Goal: Task Accomplishment & Management: Use online tool/utility

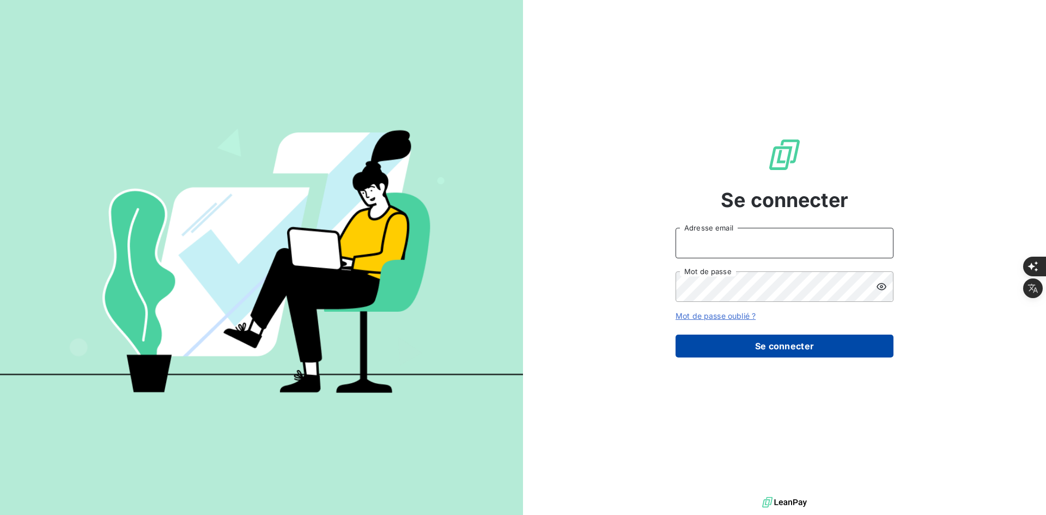
type input "[PERSON_NAME][EMAIL_ADDRESS][DOMAIN_NAME]"
click at [706, 334] on button "Se connecter" at bounding box center [784, 345] width 218 height 23
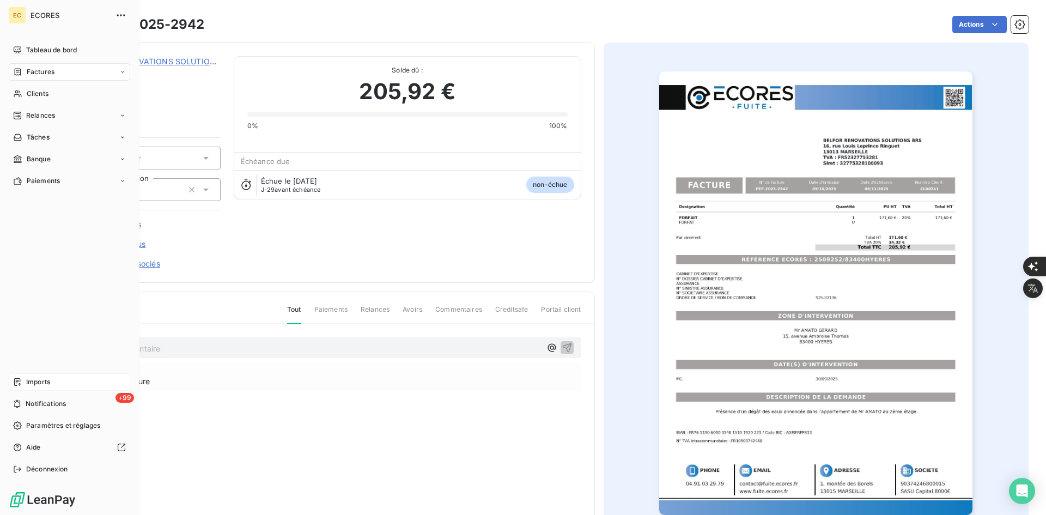
click at [48, 381] on span "Imports" at bounding box center [38, 382] width 24 height 10
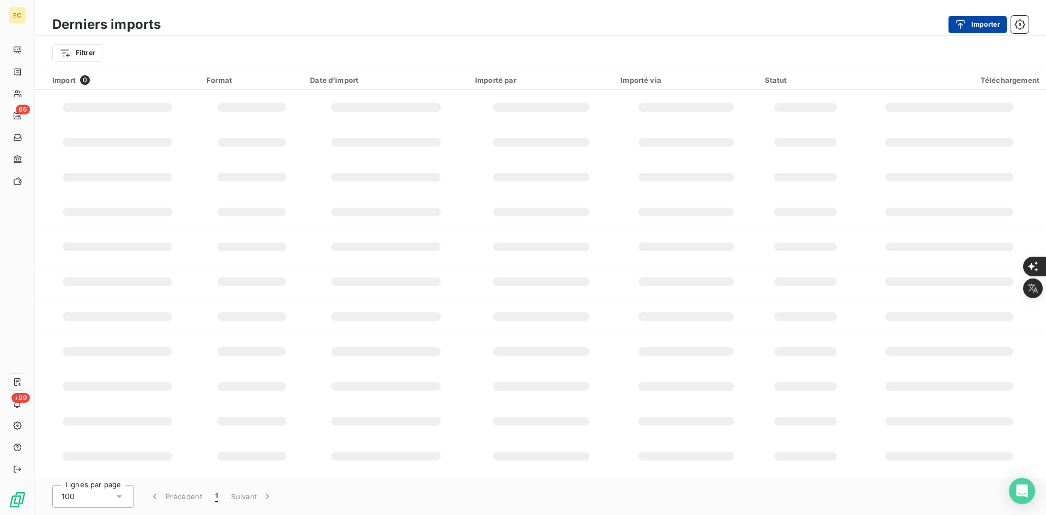
click at [978, 27] on button "Importer" at bounding box center [977, 24] width 58 height 17
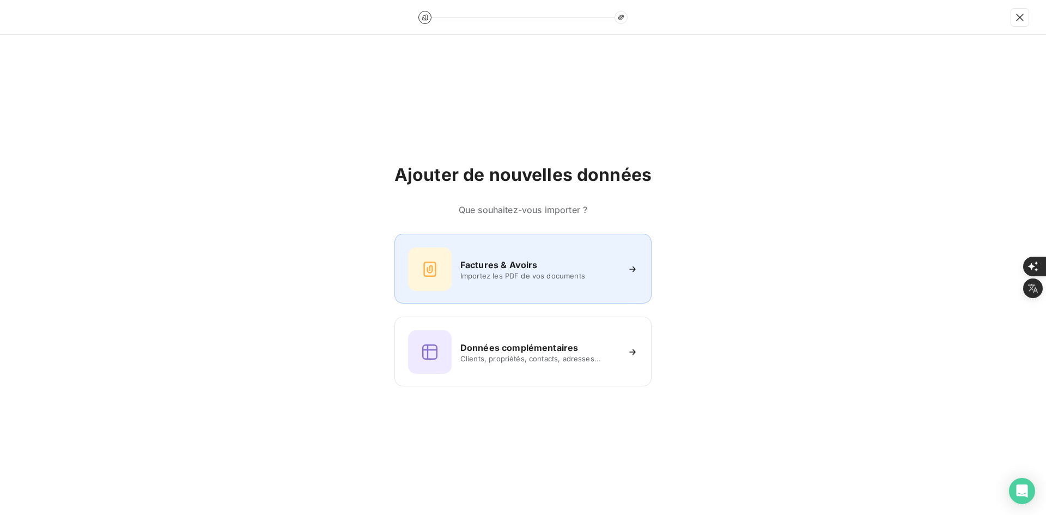
click at [564, 258] on div "Factures & Avoirs" at bounding box center [539, 264] width 158 height 13
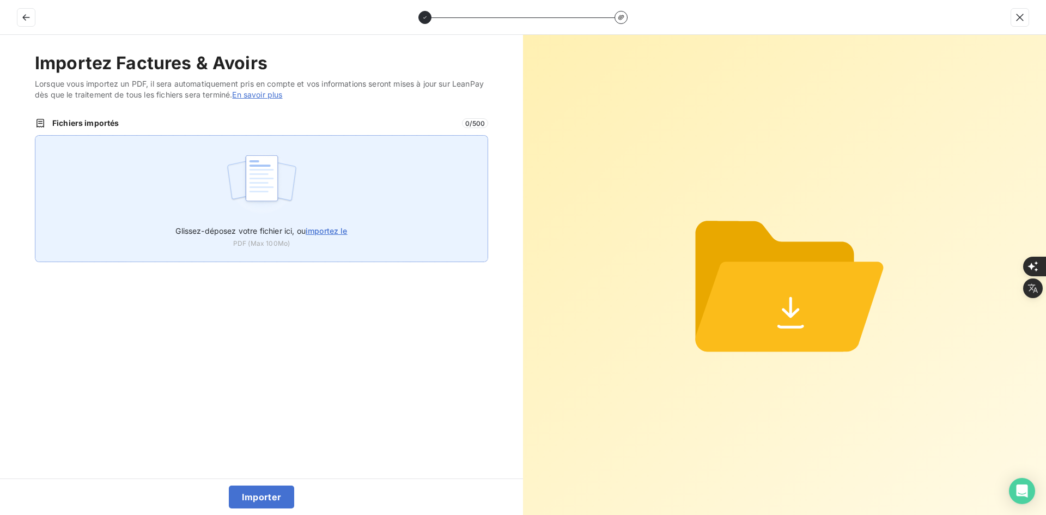
click at [366, 205] on div "Glissez-déposez votre fichier ici, ou importez le PDF (Max 100Mo)" at bounding box center [261, 198] width 453 height 127
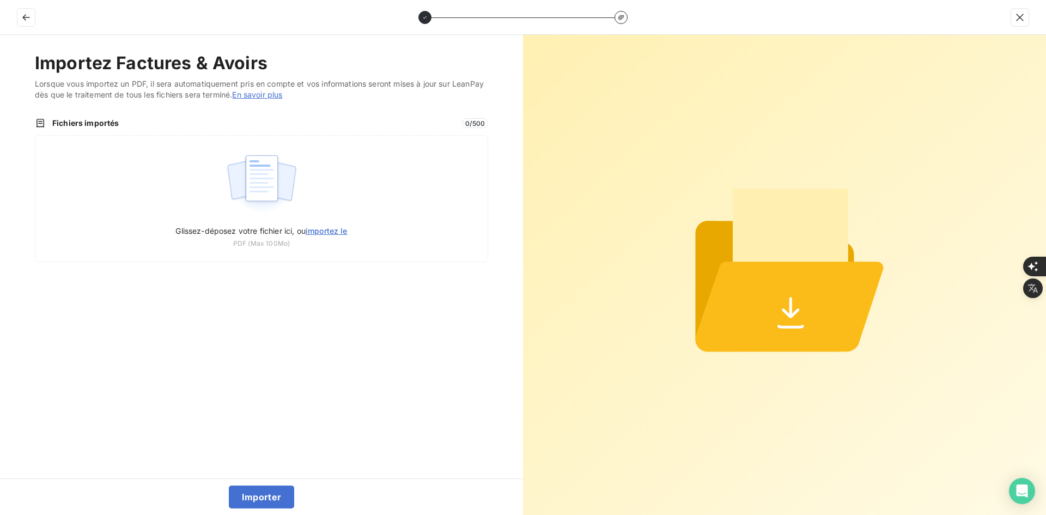
type input "C:\fakepath\FEF-2025-2944.pdf"
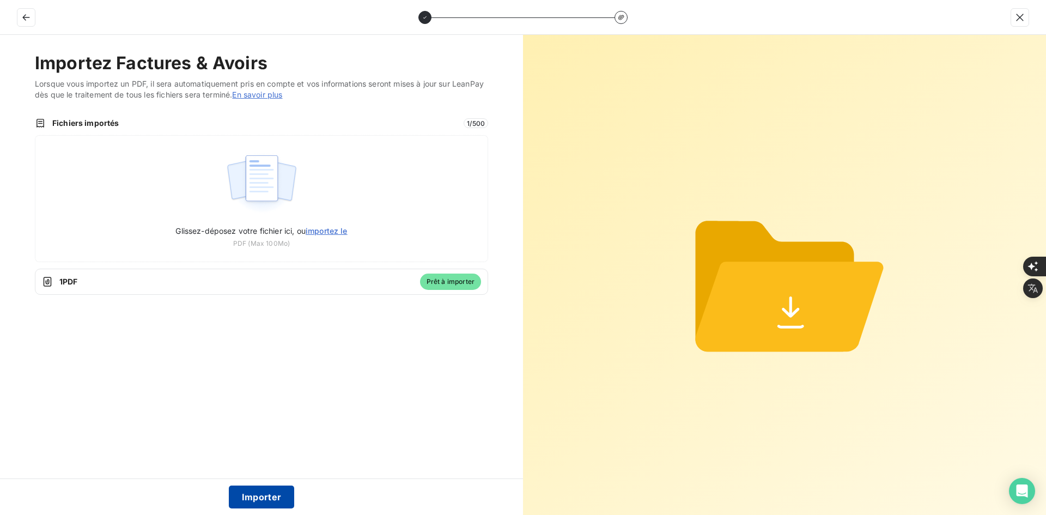
click at [251, 492] on button "Importer" at bounding box center [262, 496] width 66 height 23
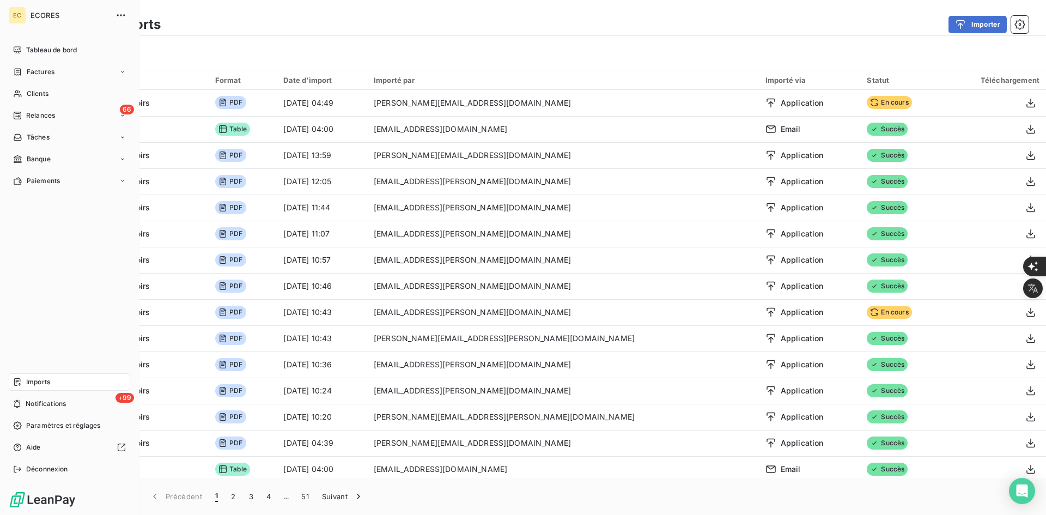
click at [33, 72] on span "Factures" at bounding box center [41, 72] width 28 height 10
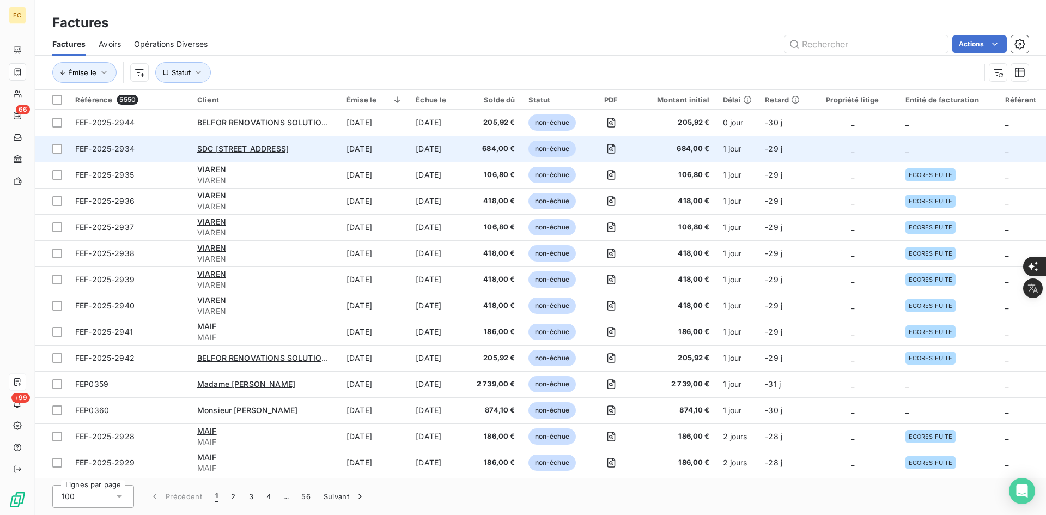
click at [767, 146] on span "-29 j" at bounding box center [773, 148] width 17 height 9
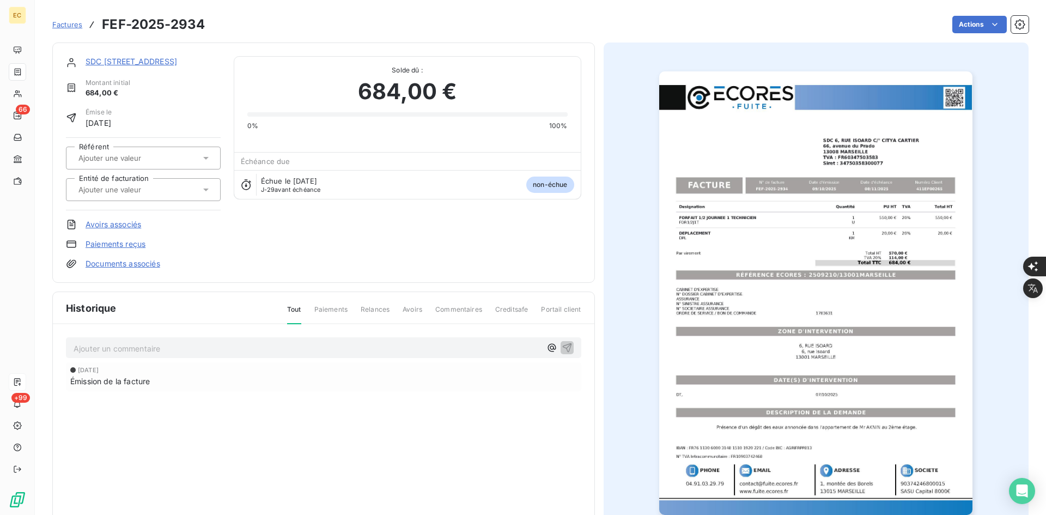
click at [122, 191] on input "text" at bounding box center [131, 190] width 109 height 10
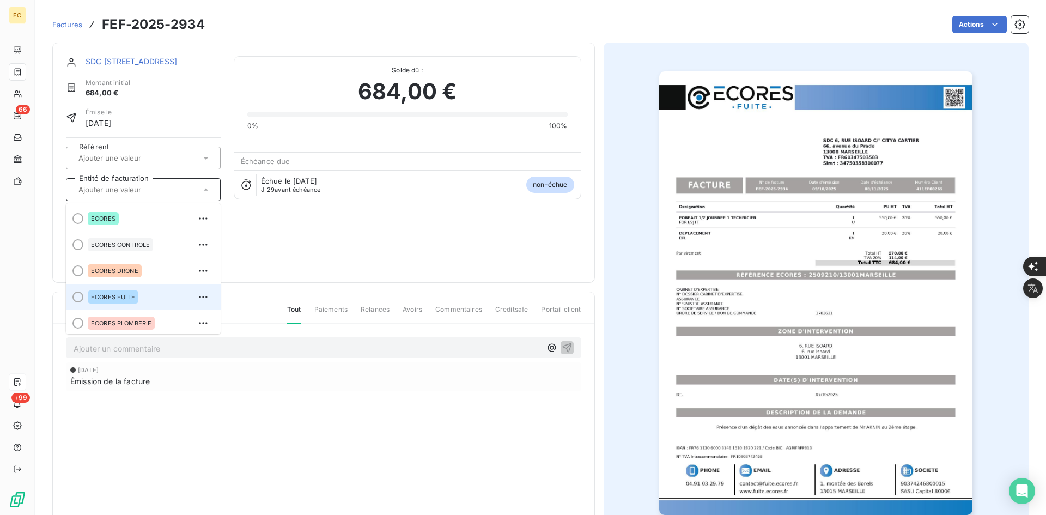
click at [117, 291] on div "ECORES FUITE" at bounding box center [113, 296] width 51 height 13
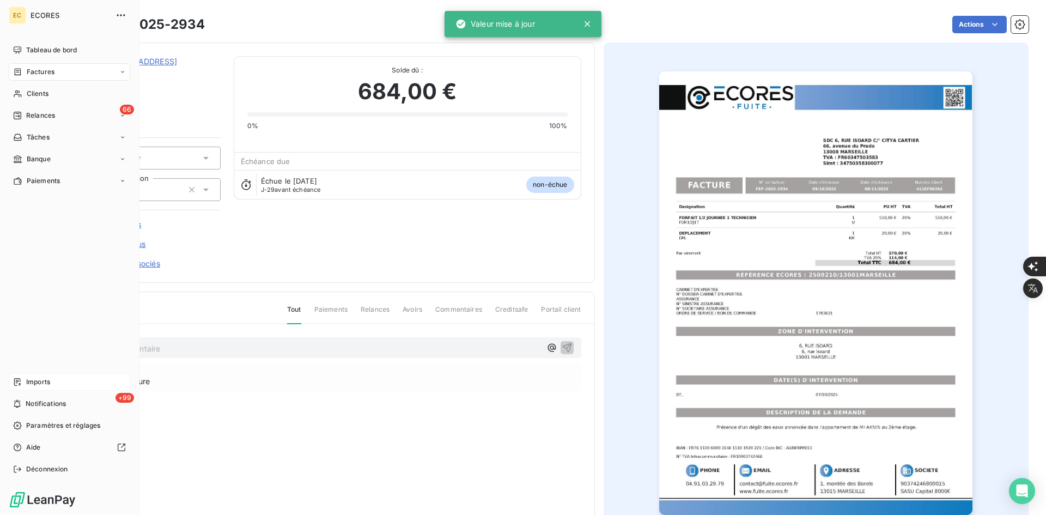
click at [17, 68] on icon at bounding box center [17, 72] width 9 height 9
click at [30, 74] on span "Factures" at bounding box center [41, 72] width 28 height 10
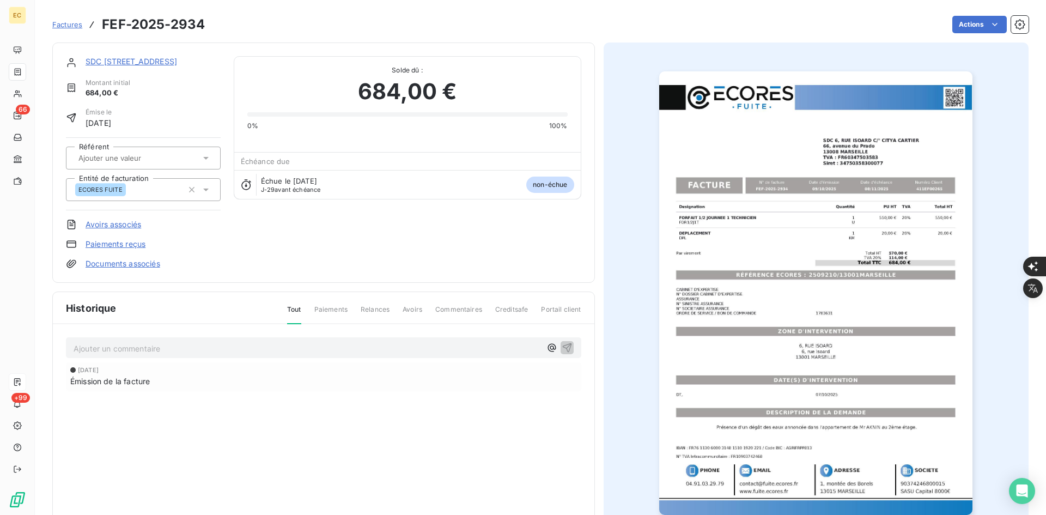
drag, startPoint x: 66, startPoint y: 21, endPoint x: 75, endPoint y: 23, distance: 9.6
click at [66, 21] on span "Factures" at bounding box center [67, 24] width 30 height 9
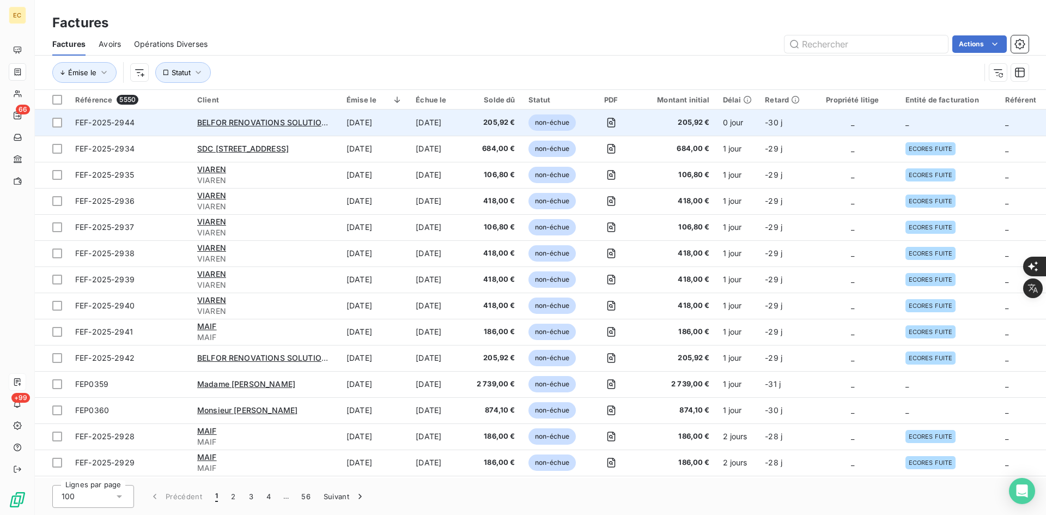
click at [899, 120] on td "_" at bounding box center [949, 122] width 100 height 26
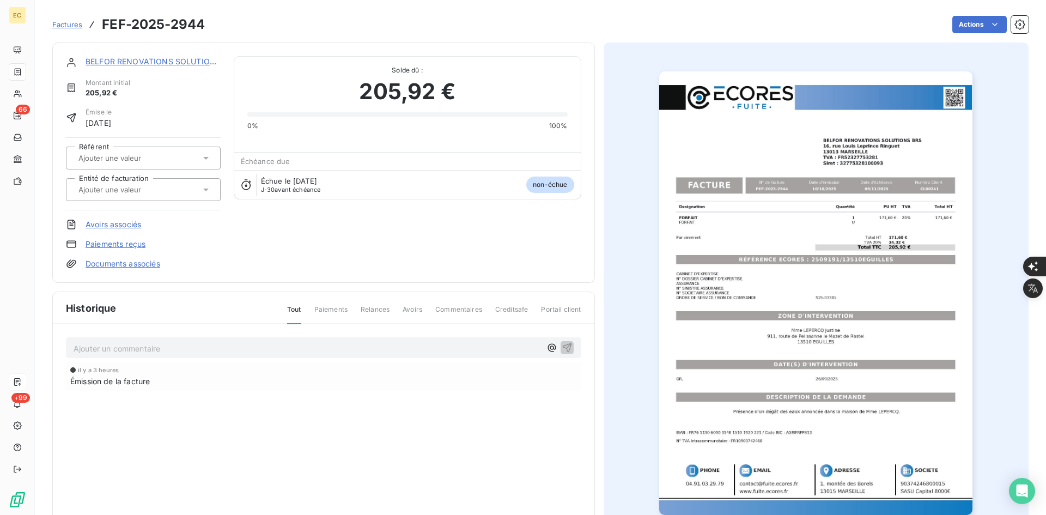
click at [100, 187] on input "text" at bounding box center [131, 190] width 109 height 10
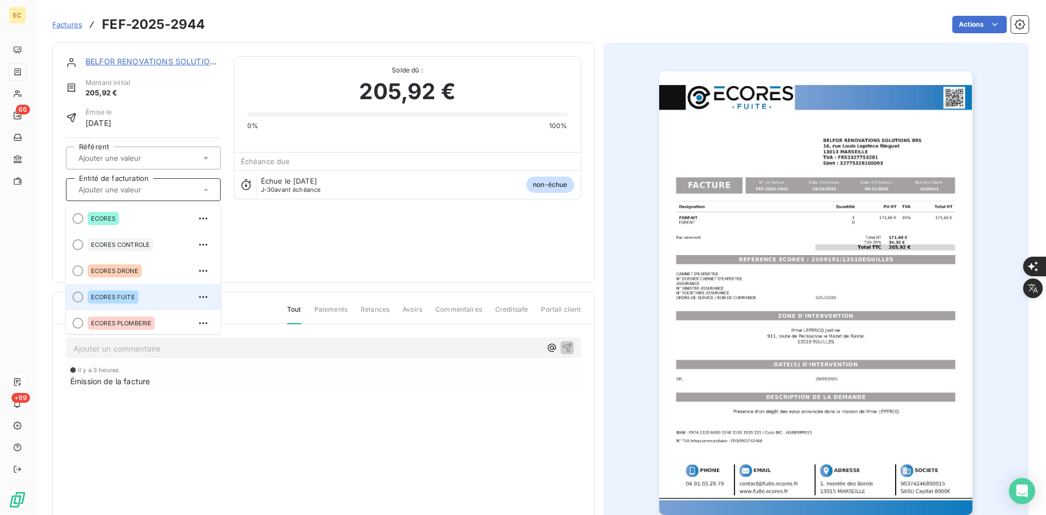
click at [107, 301] on div "ECORES FUITE" at bounding box center [113, 296] width 51 height 13
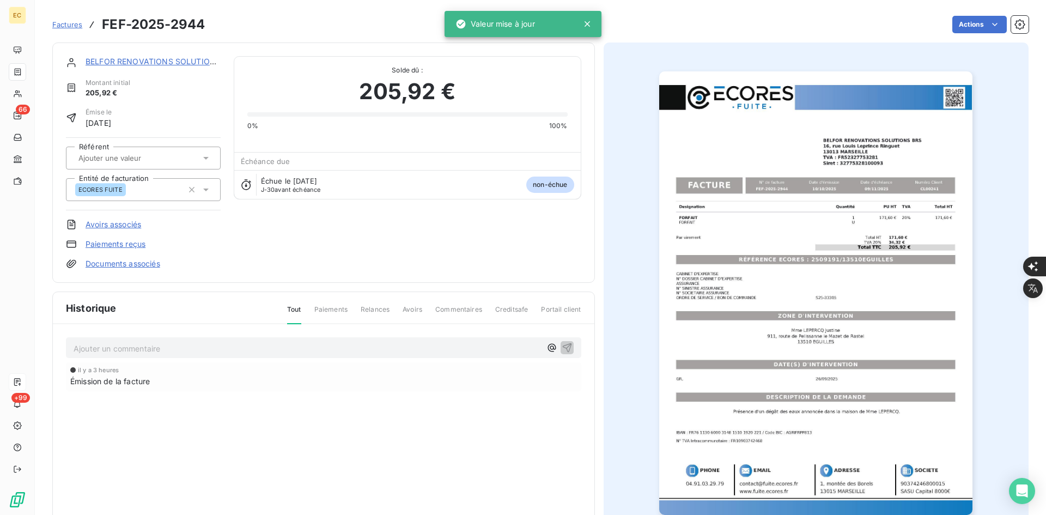
click at [131, 266] on link "Documents associés" at bounding box center [122, 263] width 75 height 11
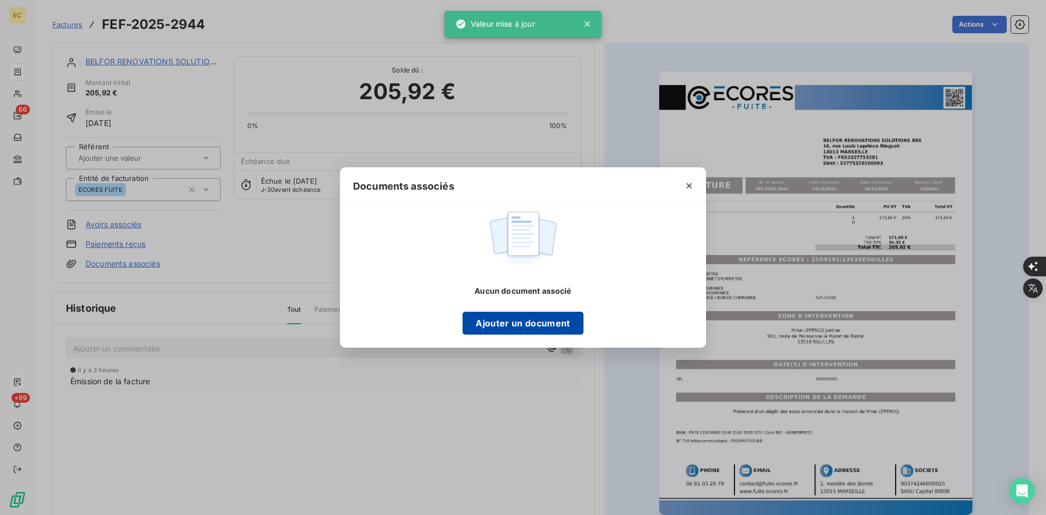
click at [525, 320] on button "Ajouter un document" at bounding box center [522, 322] width 120 height 23
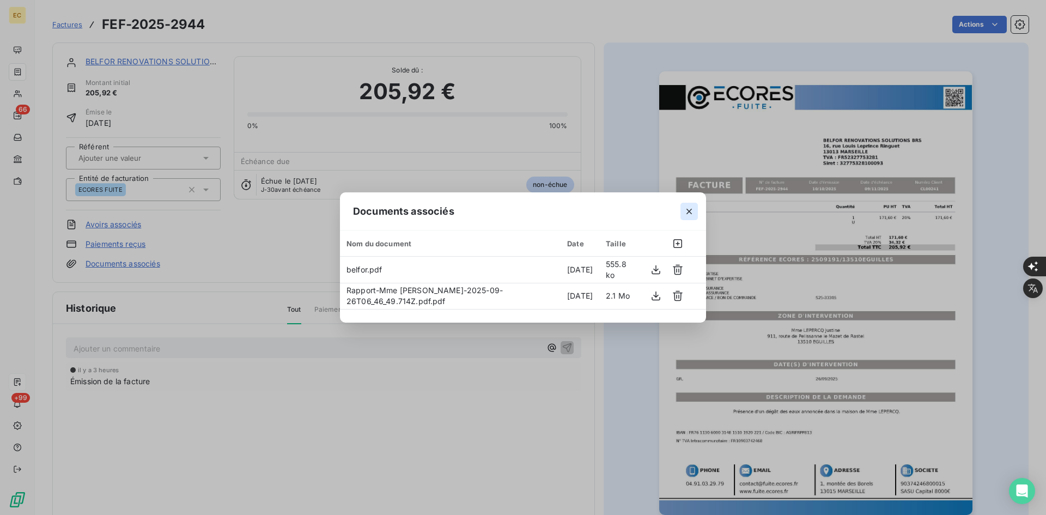
click at [688, 207] on icon "button" at bounding box center [688, 211] width 11 height 11
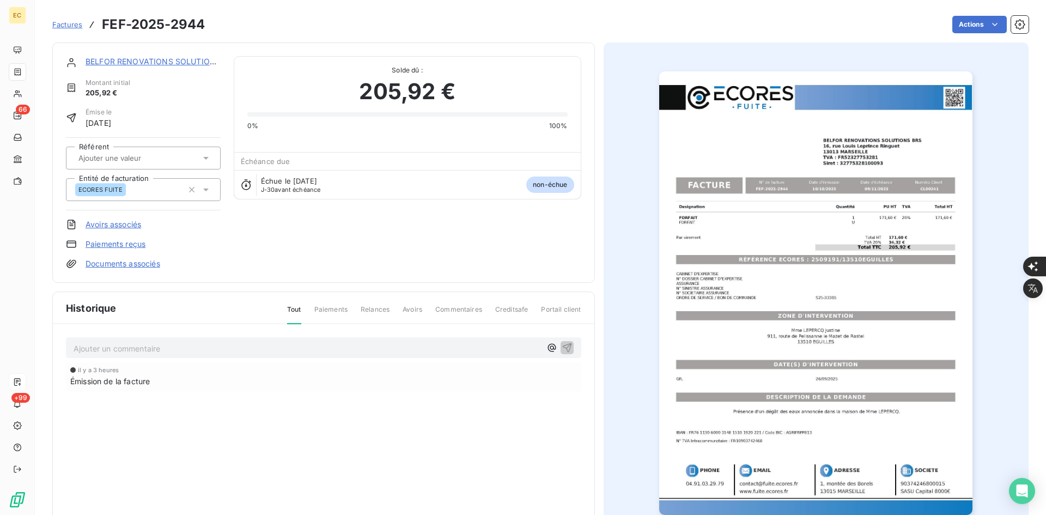
click at [56, 22] on span "Factures" at bounding box center [67, 24] width 30 height 9
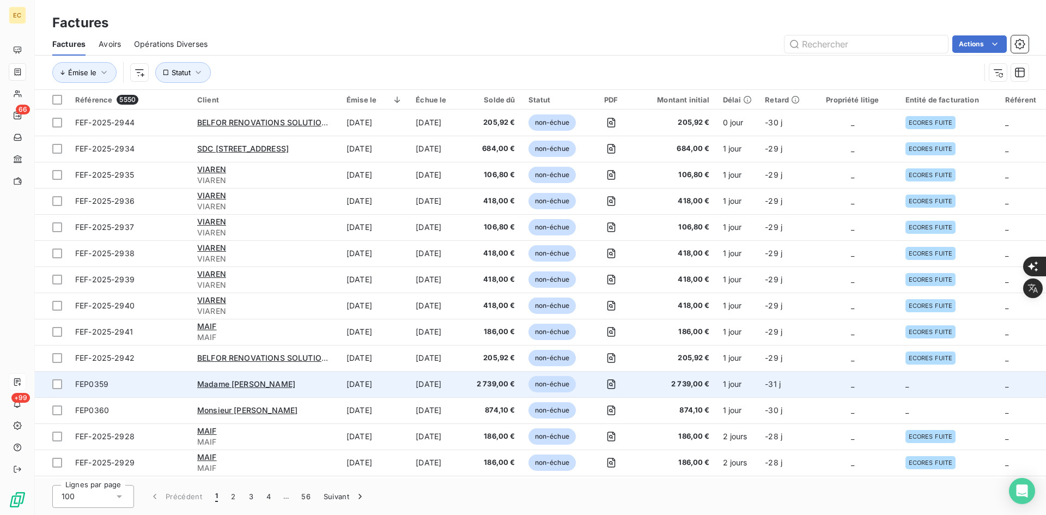
click at [475, 381] on td "2 739,00 €" at bounding box center [496, 384] width 52 height 26
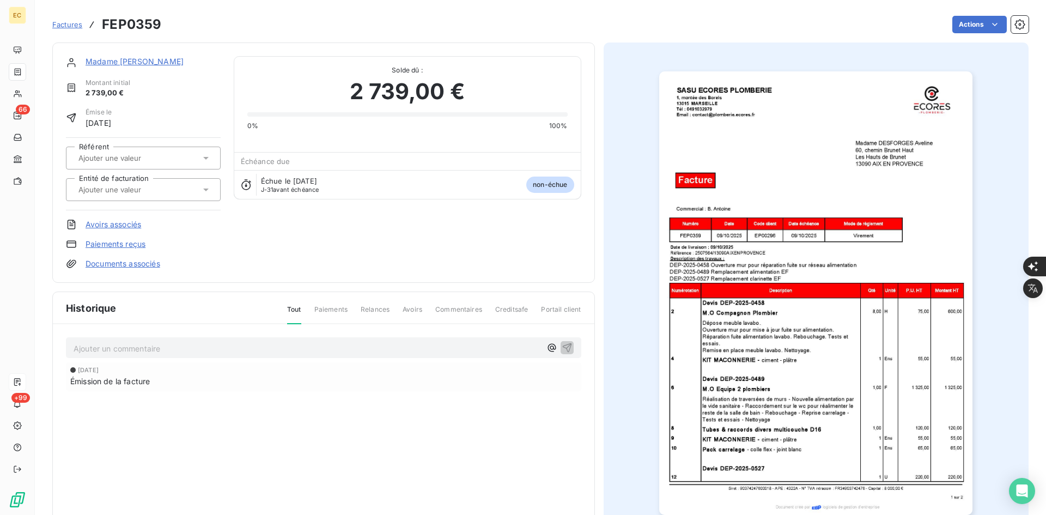
click at [180, 196] on div at bounding box center [137, 189] width 125 height 14
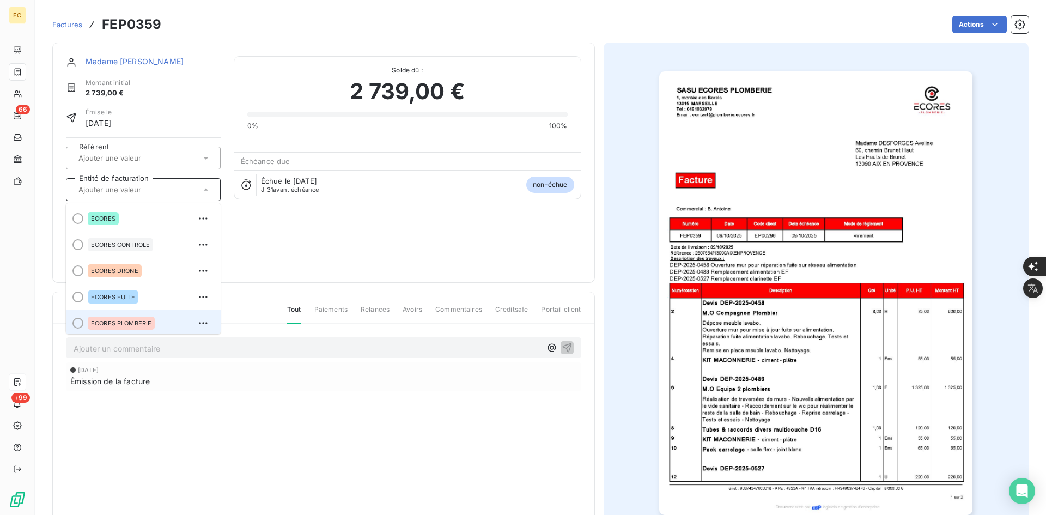
click at [134, 320] on span "ECORES PLOMBERIE" at bounding box center [121, 323] width 60 height 7
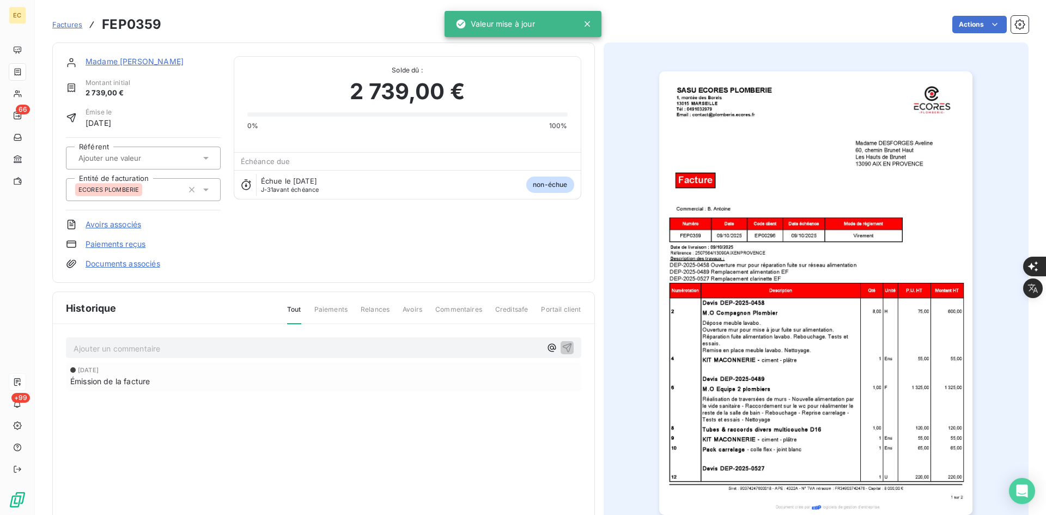
click at [73, 22] on span "Factures" at bounding box center [67, 24] width 30 height 9
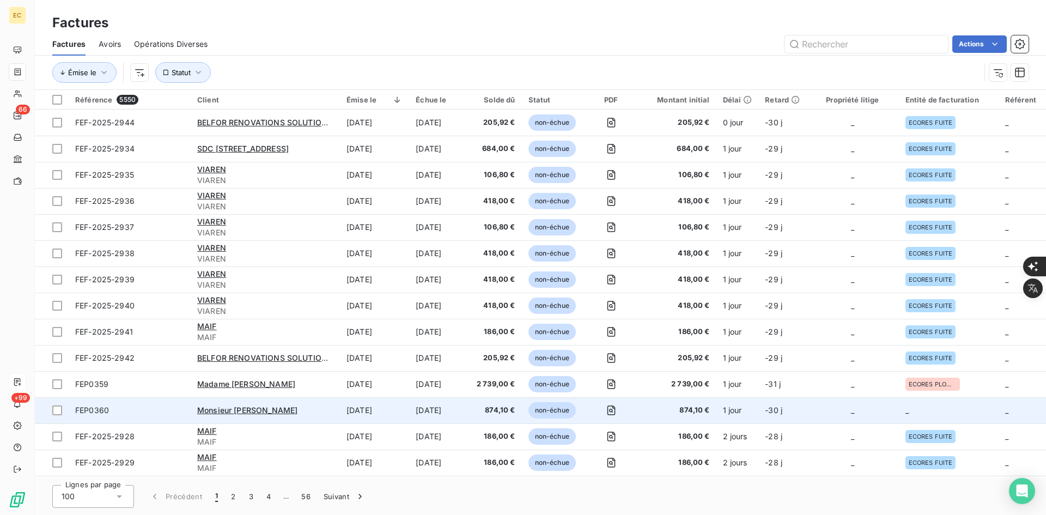
click at [493, 415] on span "874,10 €" at bounding box center [496, 410] width 39 height 11
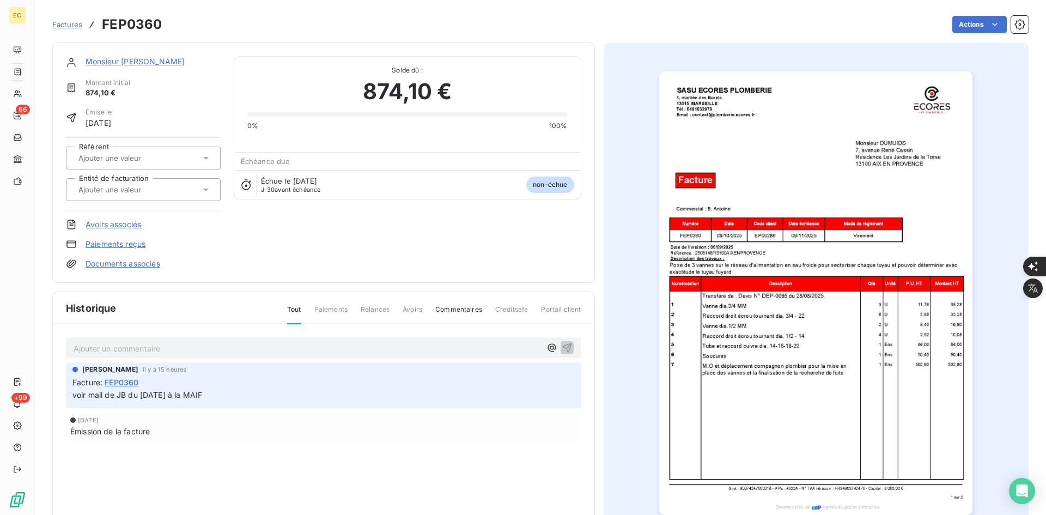
click at [107, 193] on input "text" at bounding box center [131, 190] width 109 height 10
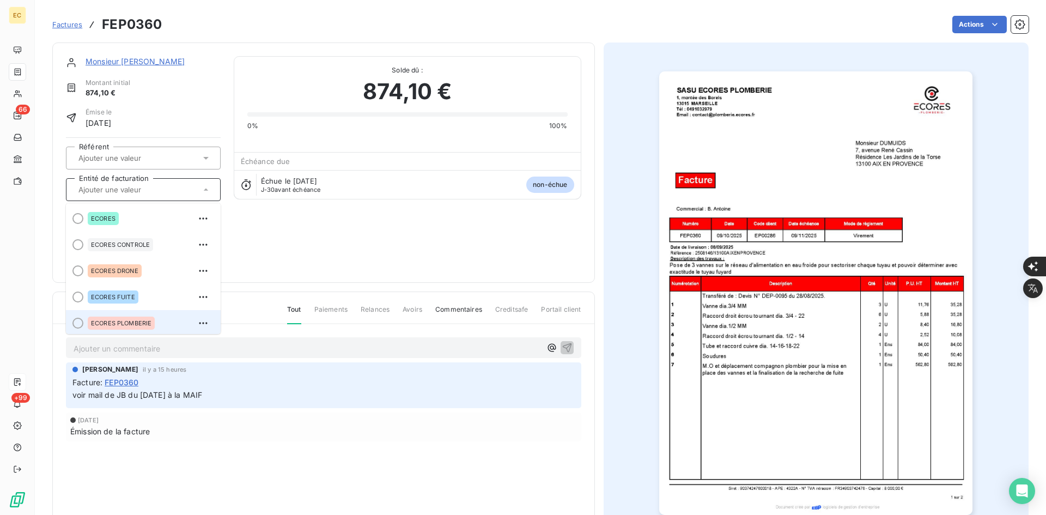
click at [151, 316] on div "ECORES PLOMBERIE" at bounding box center [121, 322] width 67 height 13
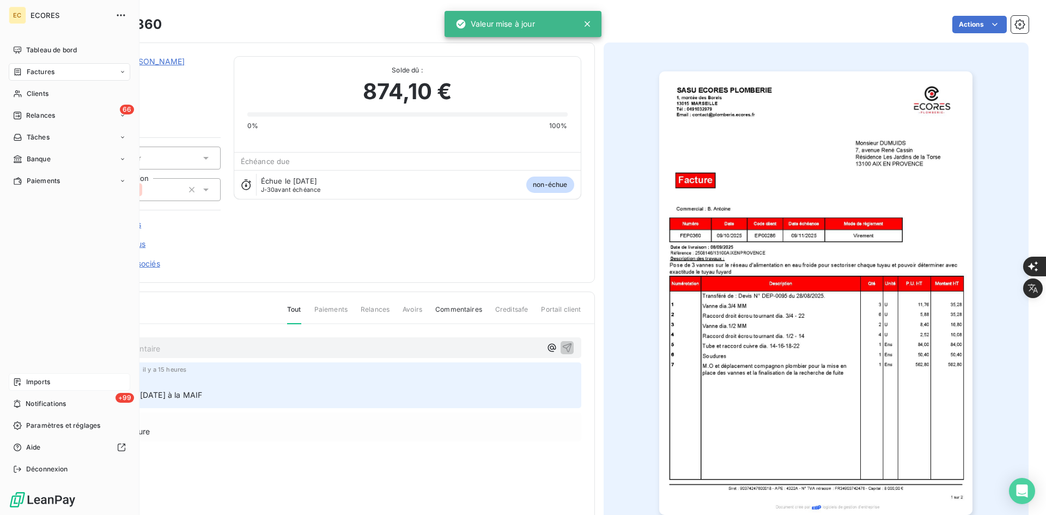
click at [32, 377] on span "Imports" at bounding box center [38, 382] width 24 height 10
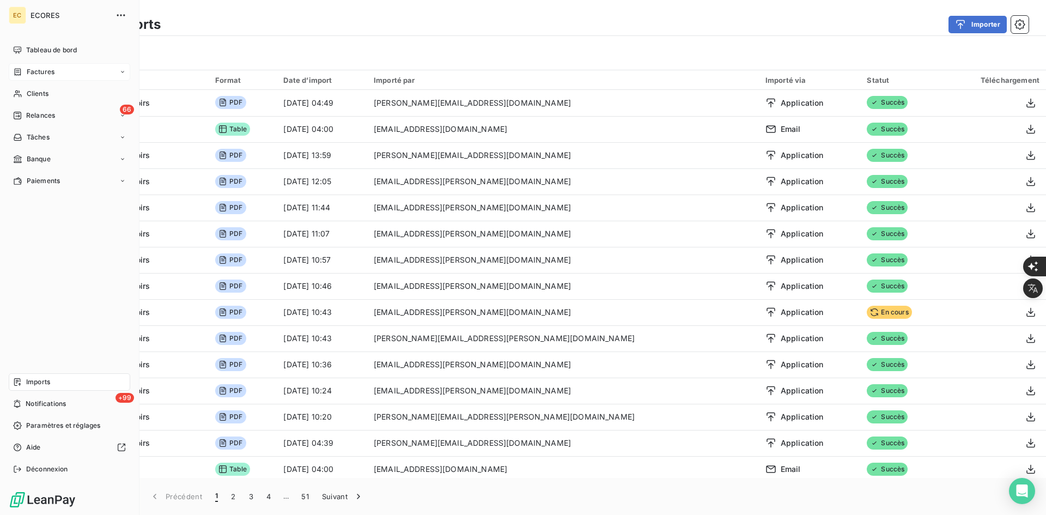
click at [25, 75] on div "Factures" at bounding box center [33, 72] width 41 height 10
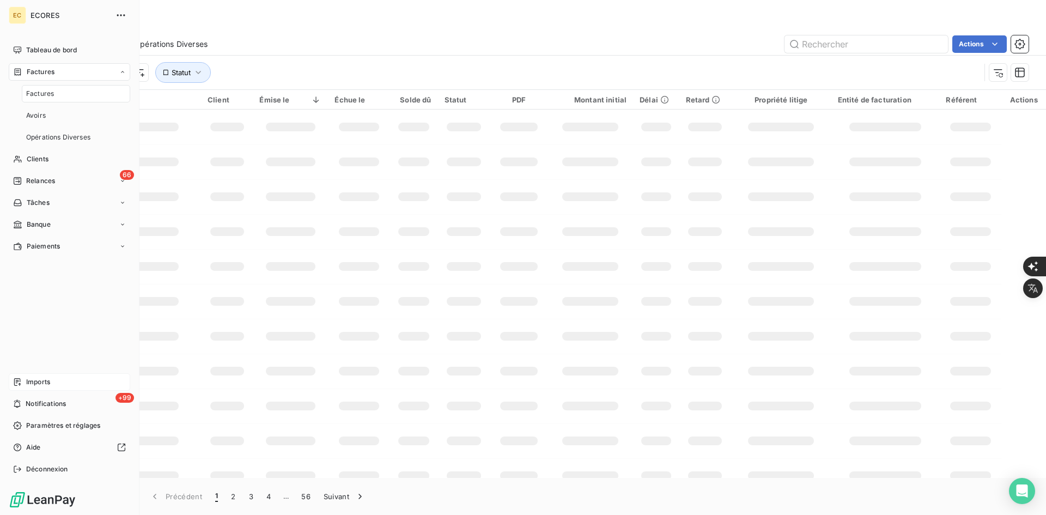
click at [42, 384] on span "Imports" at bounding box center [38, 382] width 24 height 10
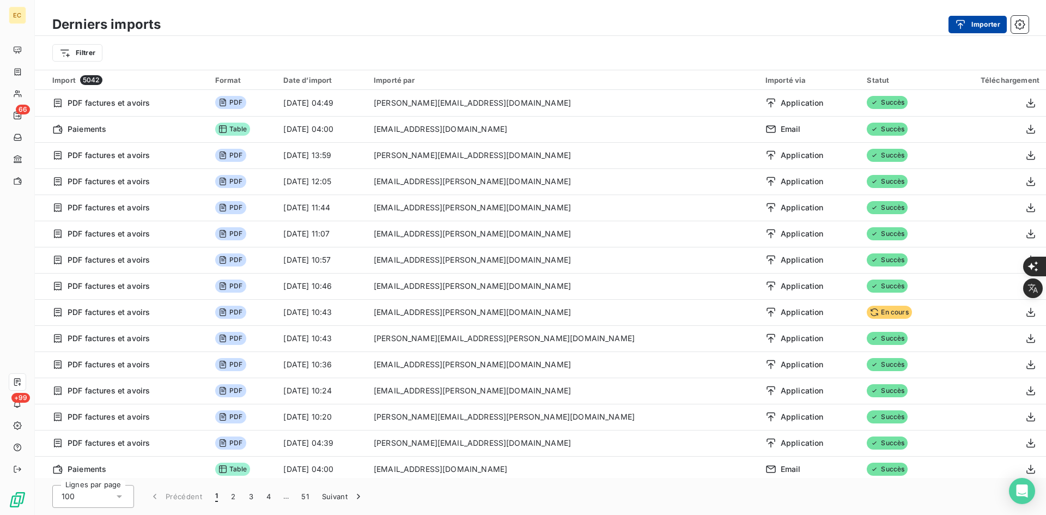
click at [971, 29] on button "Importer" at bounding box center [977, 24] width 58 height 17
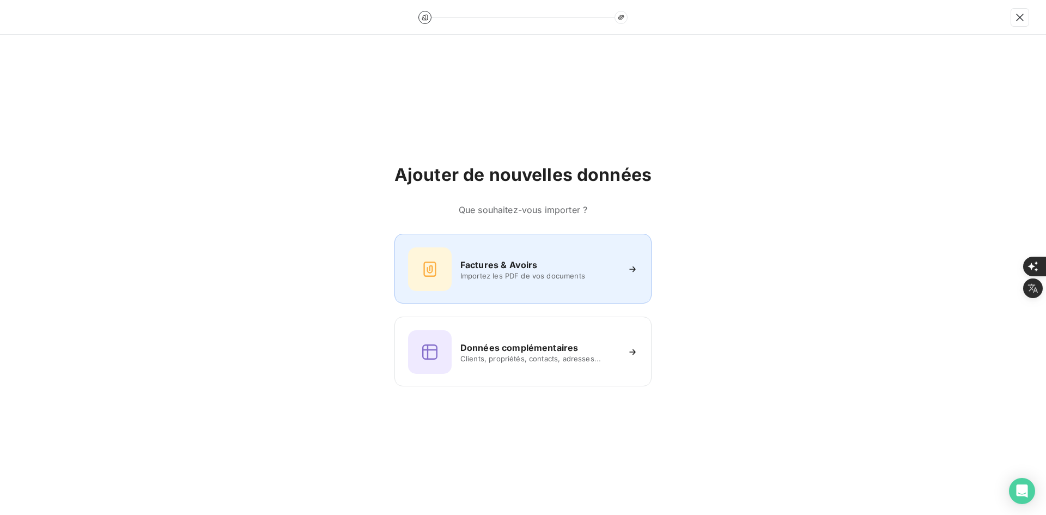
click at [398, 272] on div "Factures & Avoirs Importez les PDF de vos documents" at bounding box center [522, 269] width 257 height 70
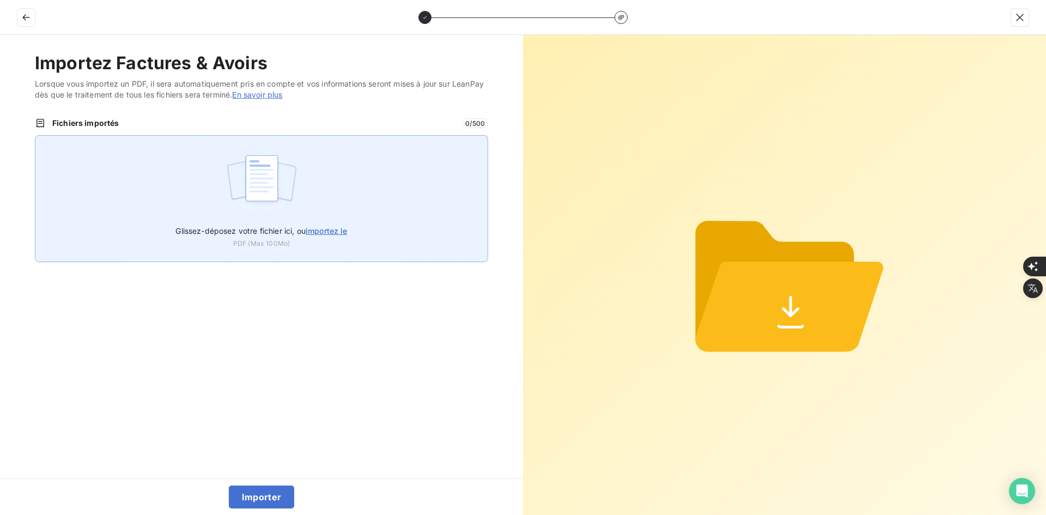
click at [276, 189] on img at bounding box center [261, 184] width 72 height 70
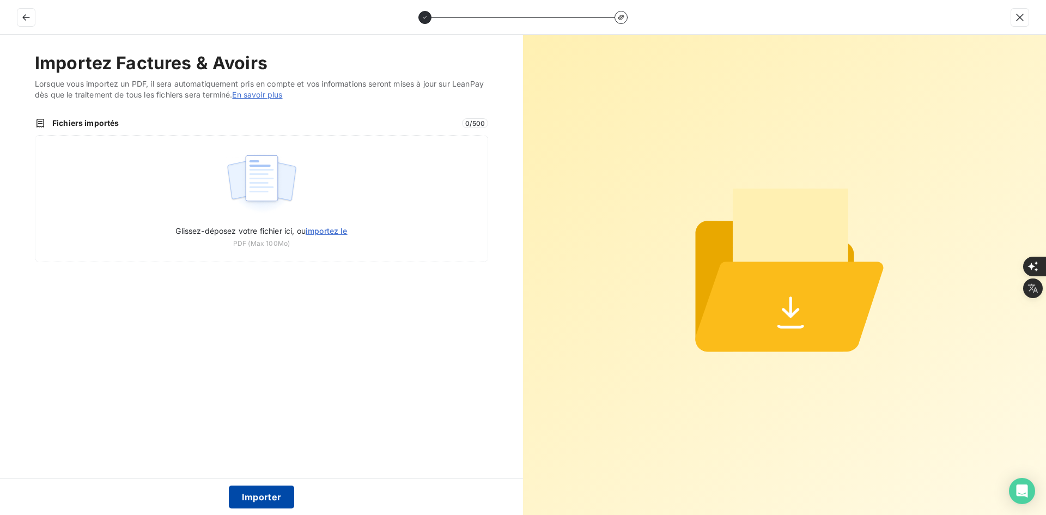
type input "C:\fakepath\FEF-2025-2945.pdf"
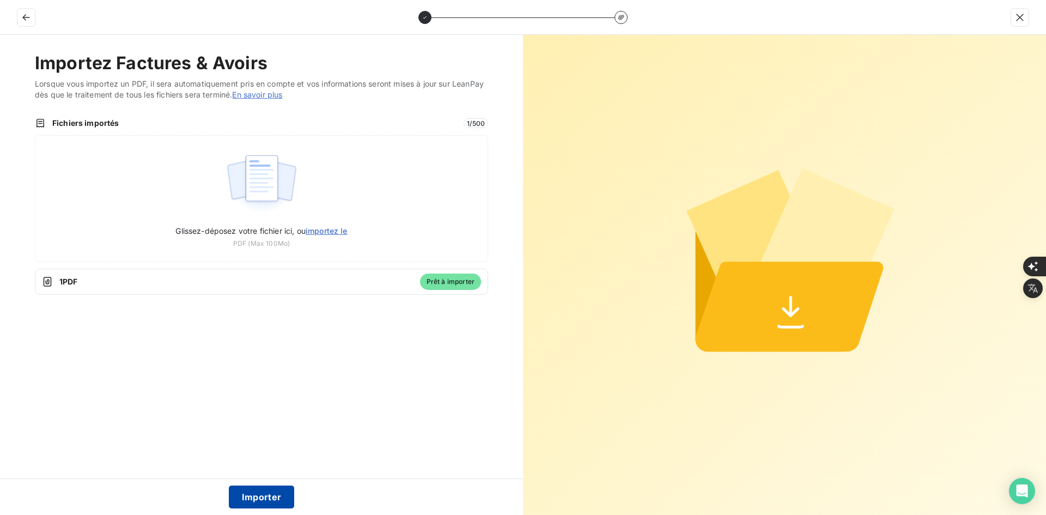
click at [255, 501] on button "Importer" at bounding box center [262, 496] width 66 height 23
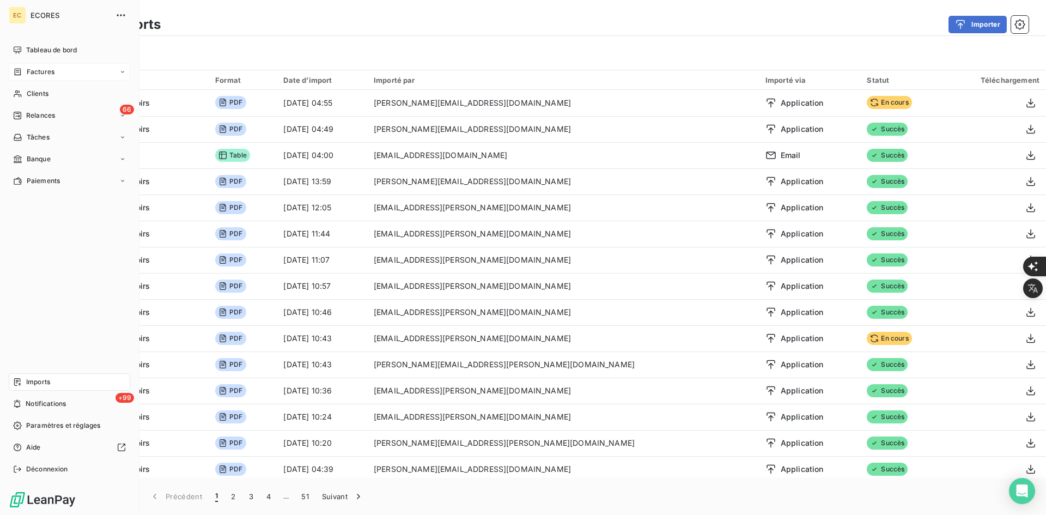
click at [29, 72] on span "Factures" at bounding box center [41, 72] width 28 height 10
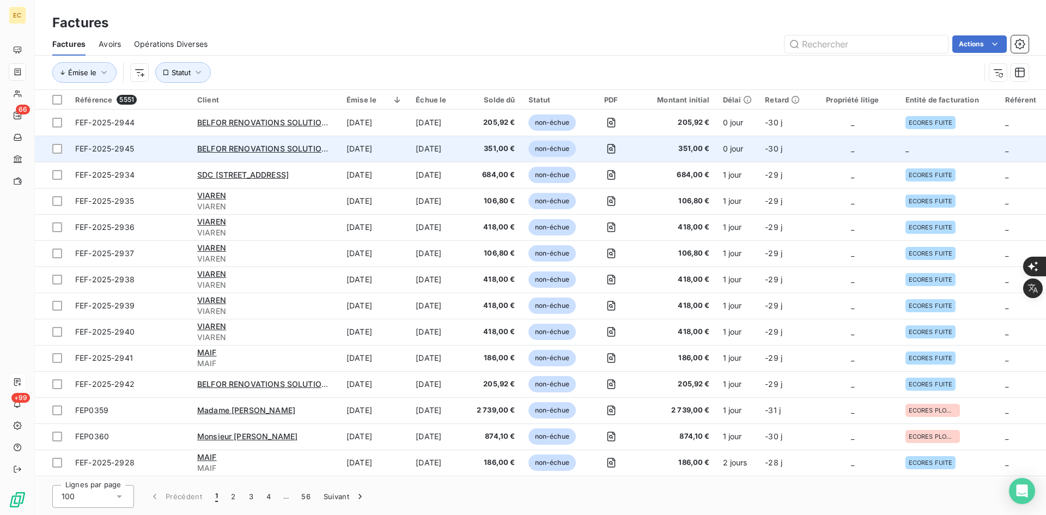
click at [727, 149] on td "0 jour" at bounding box center [737, 149] width 42 height 26
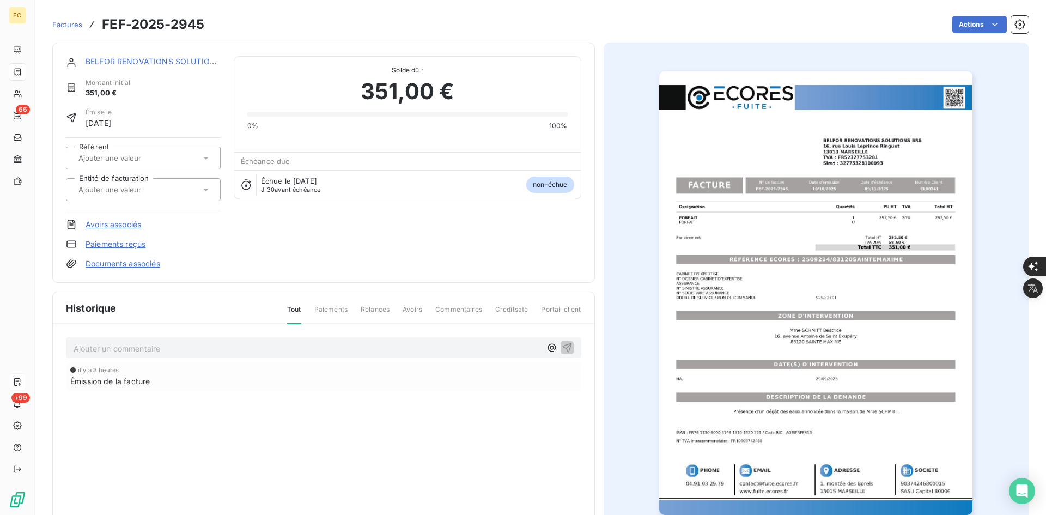
click at [209, 192] on icon at bounding box center [205, 189] width 11 height 11
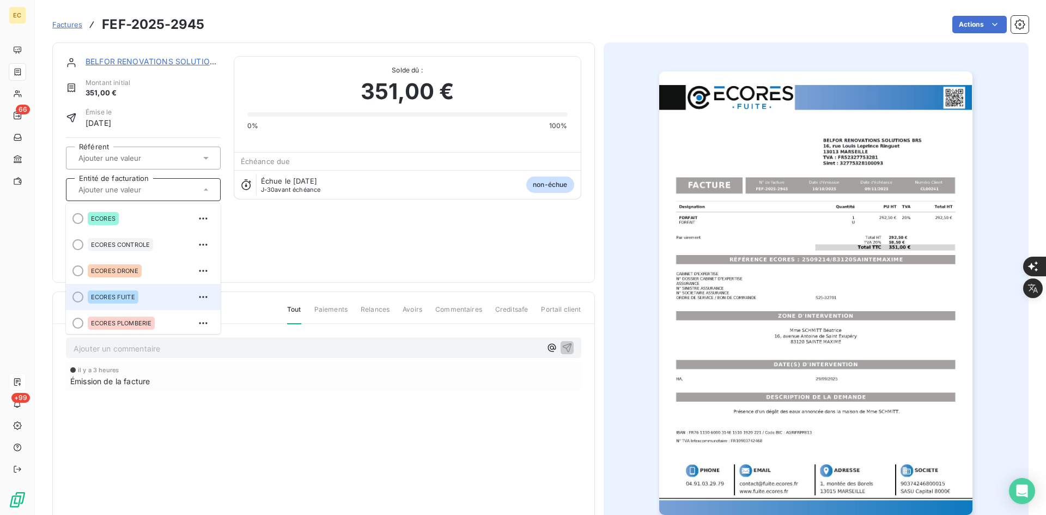
click at [143, 301] on div "ECORES FUITE" at bounding box center [150, 296] width 124 height 17
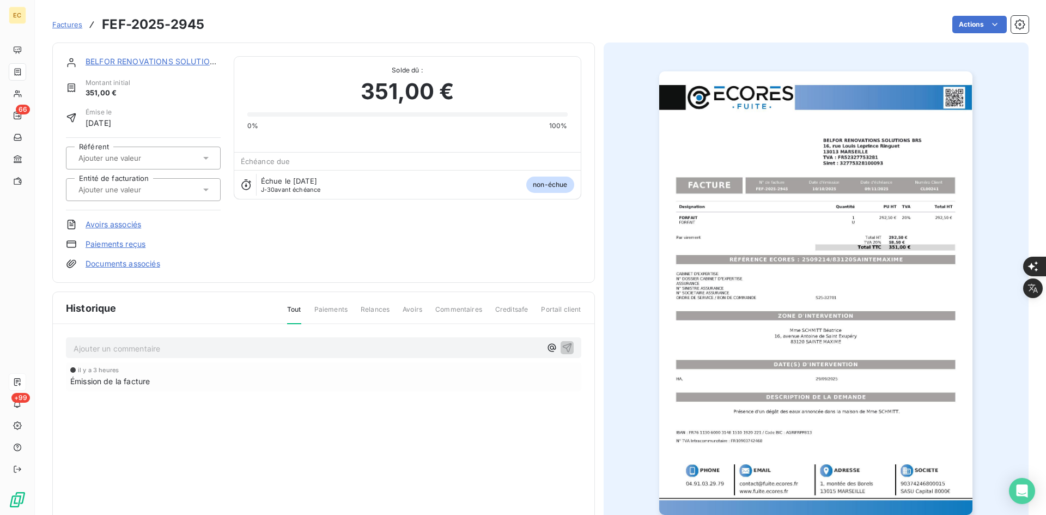
click at [154, 261] on link "Documents associés" at bounding box center [122, 263] width 75 height 11
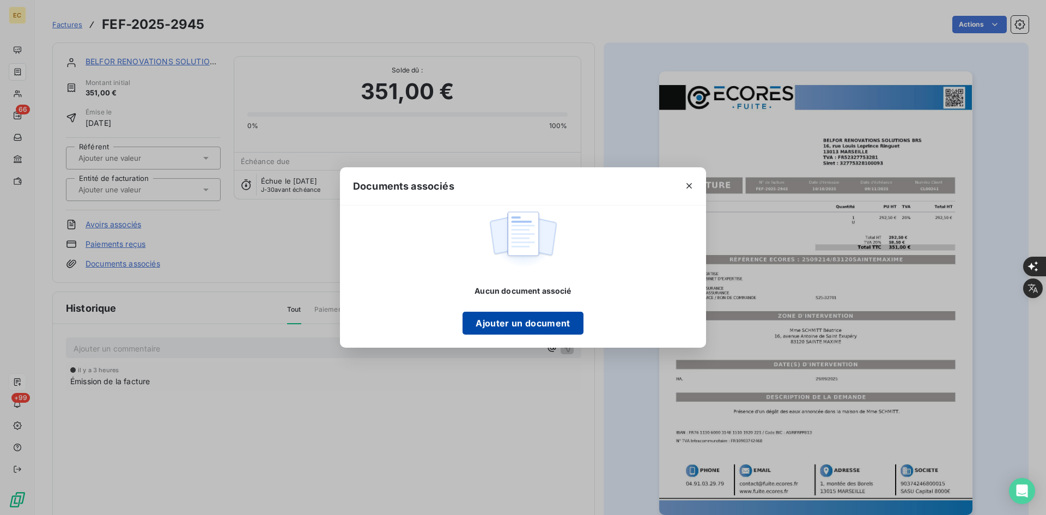
click at [558, 327] on button "Ajouter un document" at bounding box center [522, 322] width 120 height 23
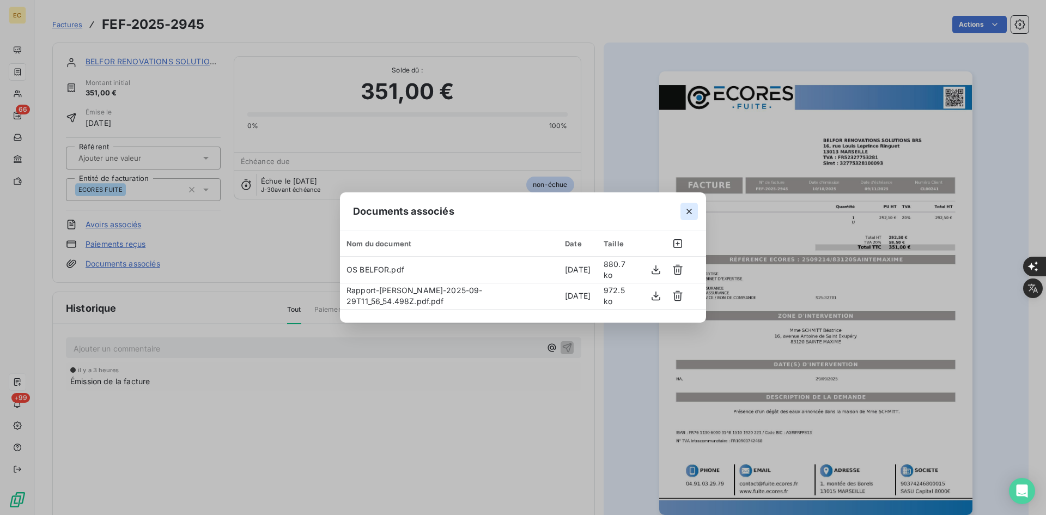
click at [689, 212] on icon "button" at bounding box center [688, 211] width 11 height 11
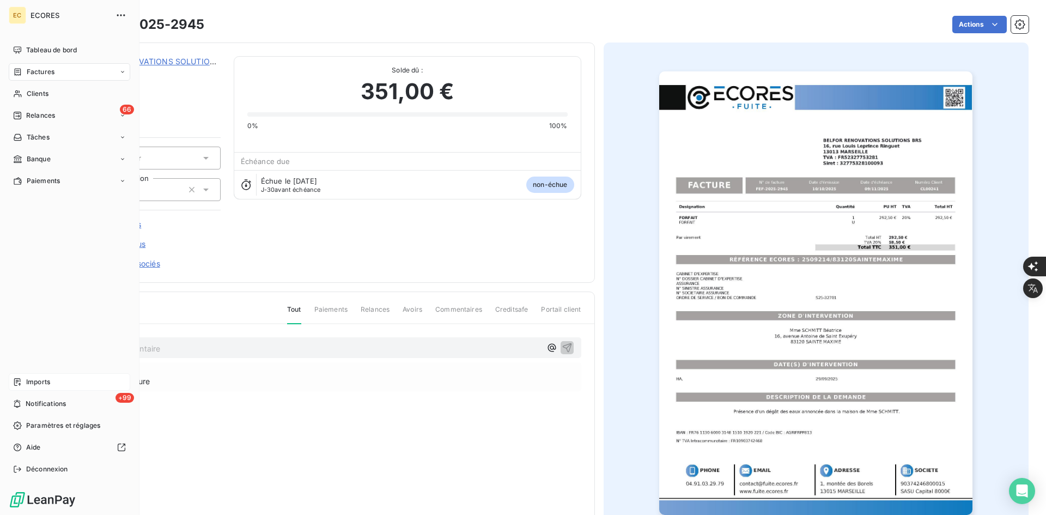
click at [41, 386] on span "Imports" at bounding box center [38, 382] width 24 height 10
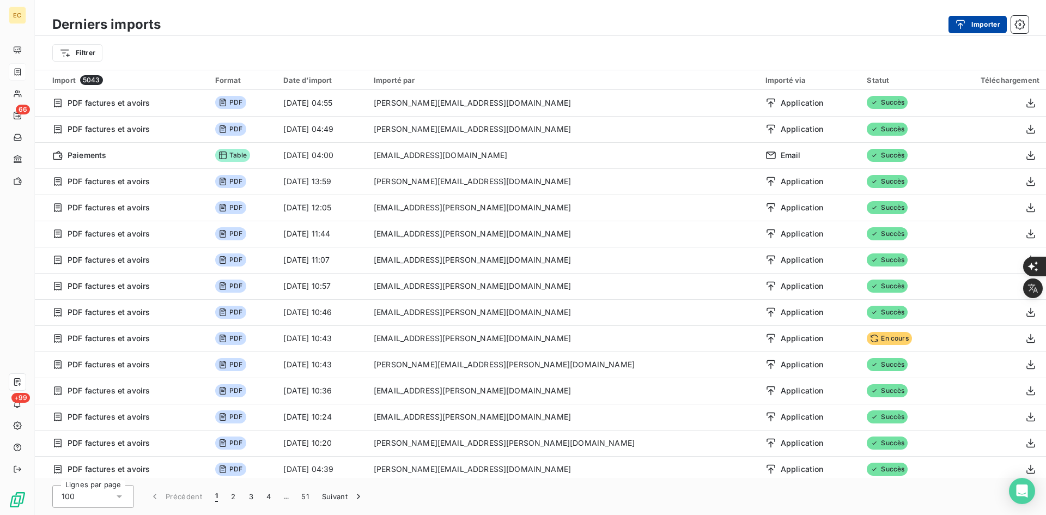
click at [981, 21] on button "Importer" at bounding box center [977, 24] width 58 height 17
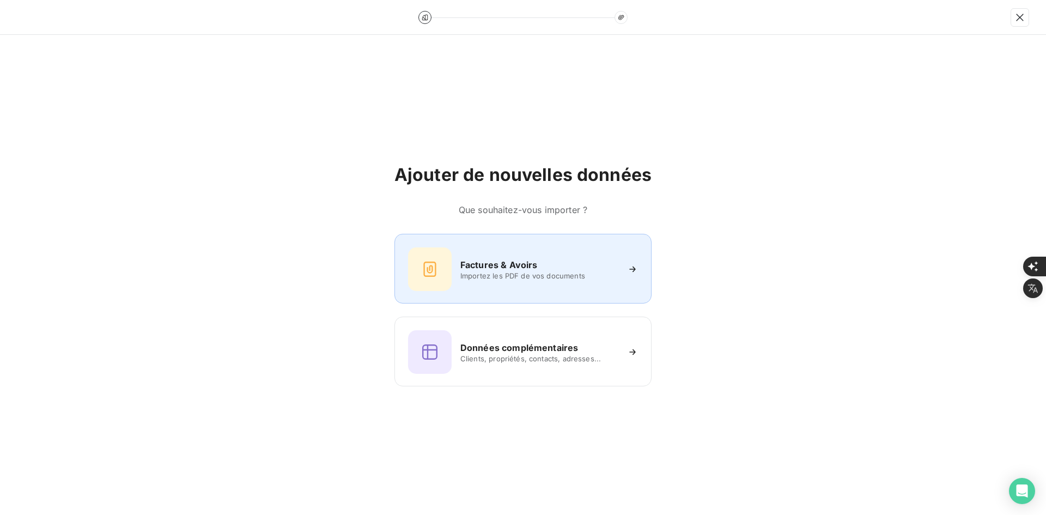
click at [417, 269] on div at bounding box center [430, 269] width 44 height 44
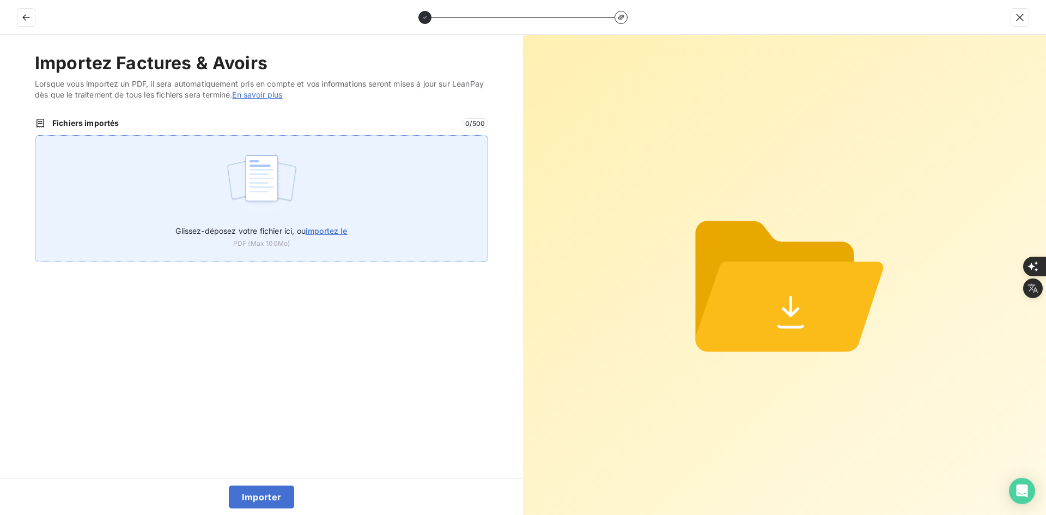
click at [245, 168] on img at bounding box center [261, 184] width 72 height 70
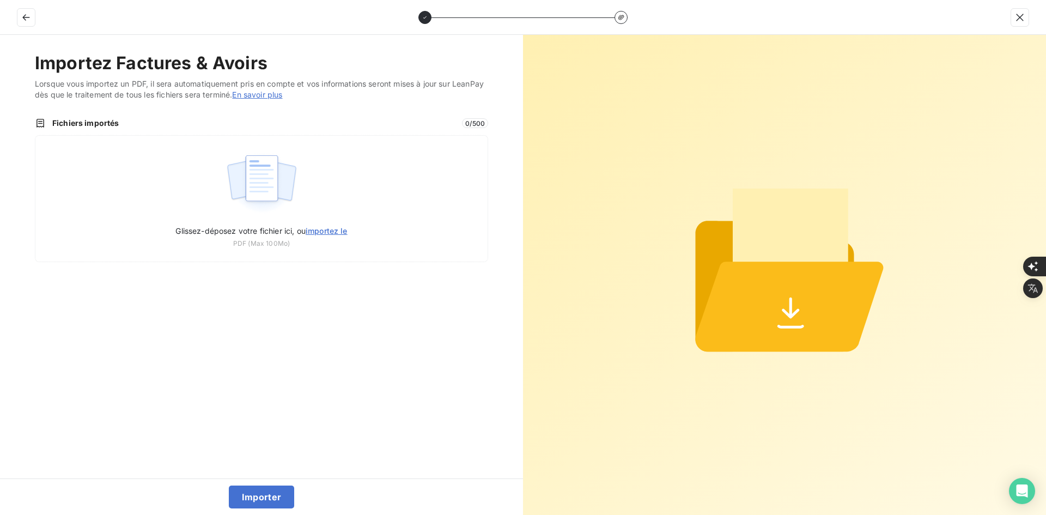
type input "C:\fakepath\FEF-2025-2946.pdf"
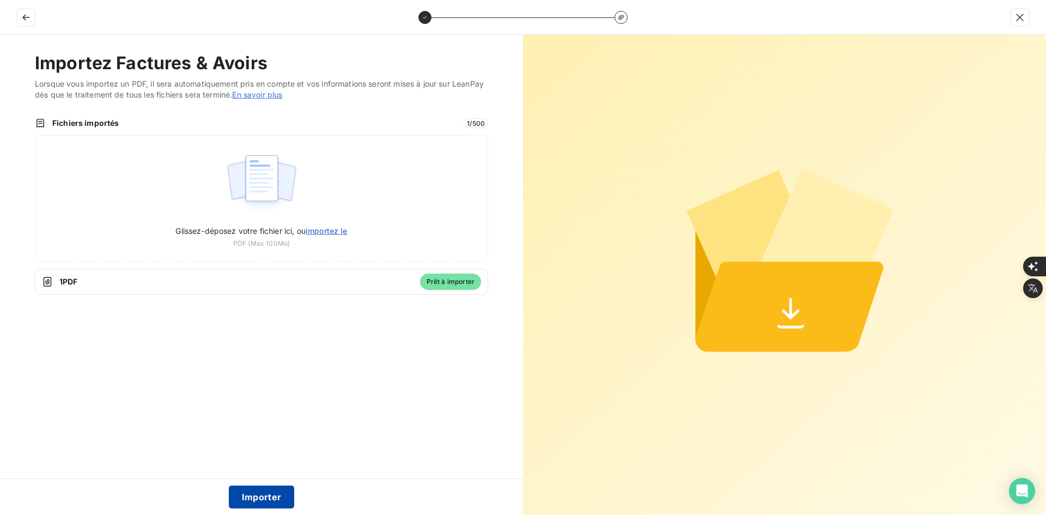
click at [260, 488] on button "Importer" at bounding box center [262, 496] width 66 height 23
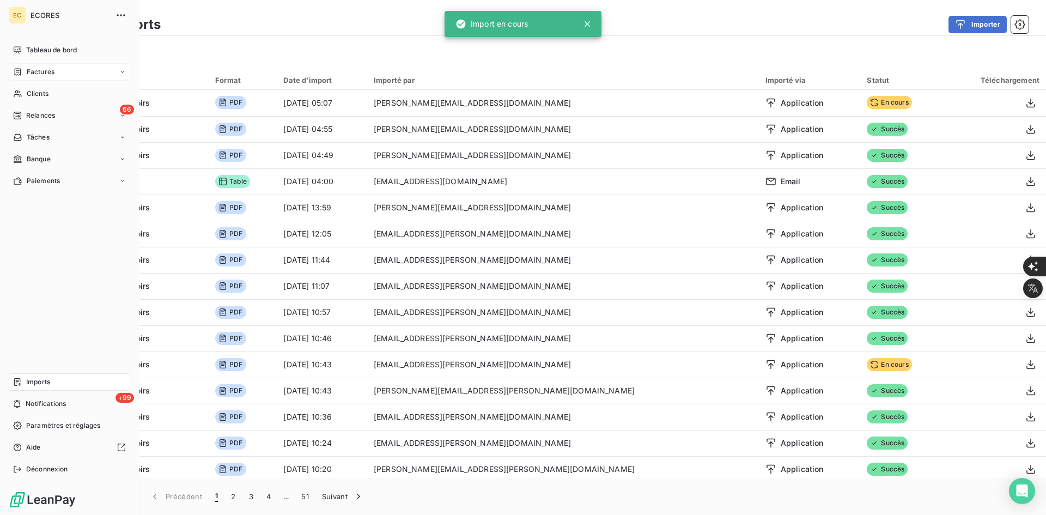
click at [35, 68] on span "Factures" at bounding box center [41, 72] width 28 height 10
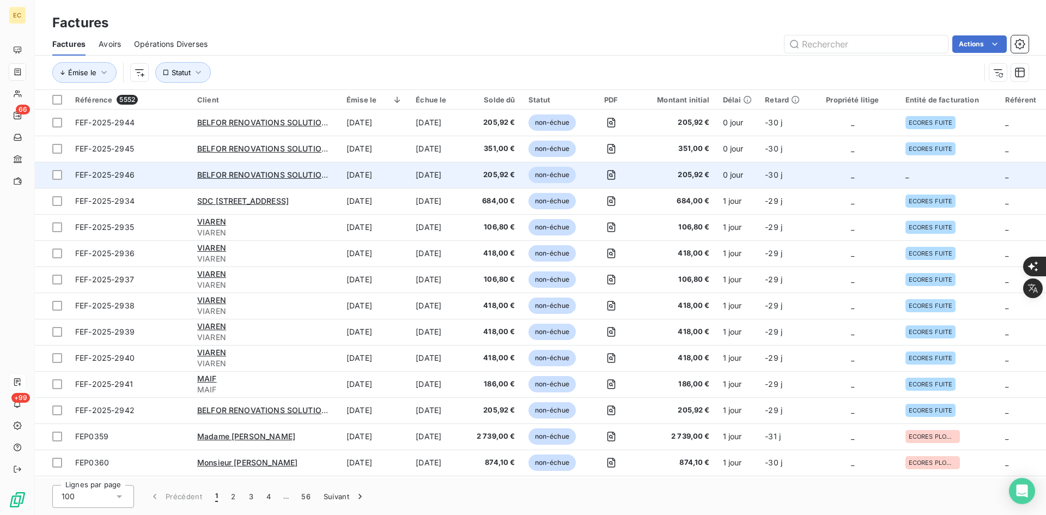
click at [865, 178] on td "_" at bounding box center [852, 175] width 92 height 26
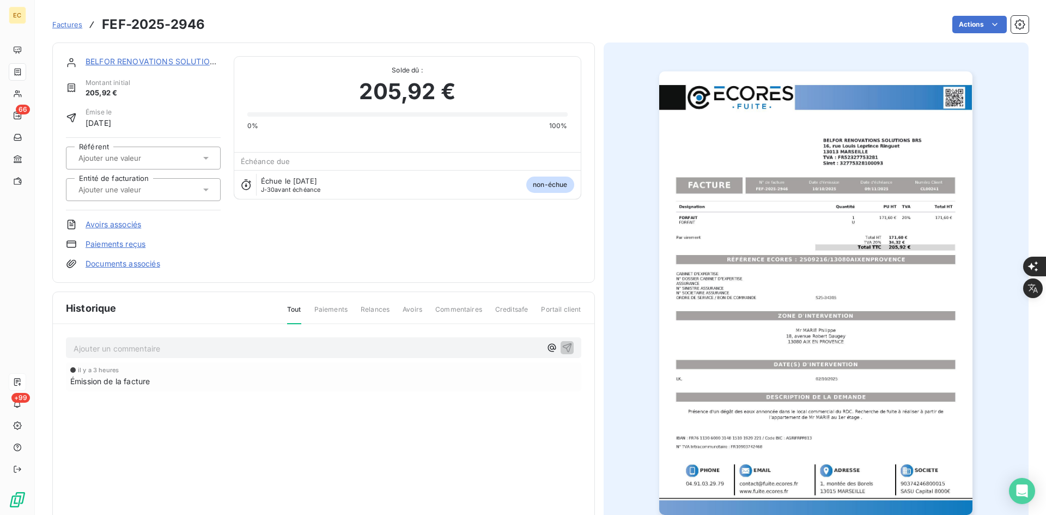
click at [130, 194] on div at bounding box center [137, 189] width 125 height 14
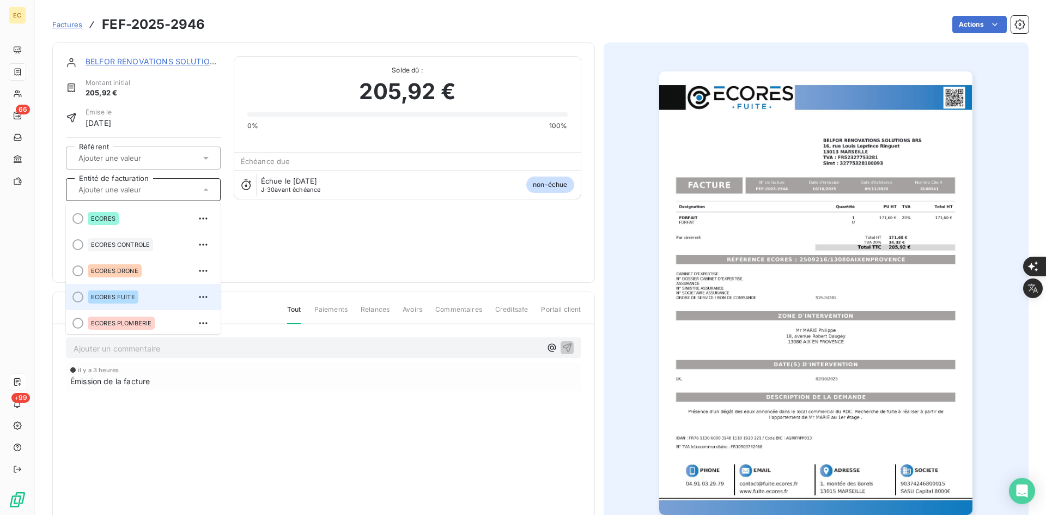
click at [133, 298] on span "ECORES FUITE" at bounding box center [113, 297] width 44 height 7
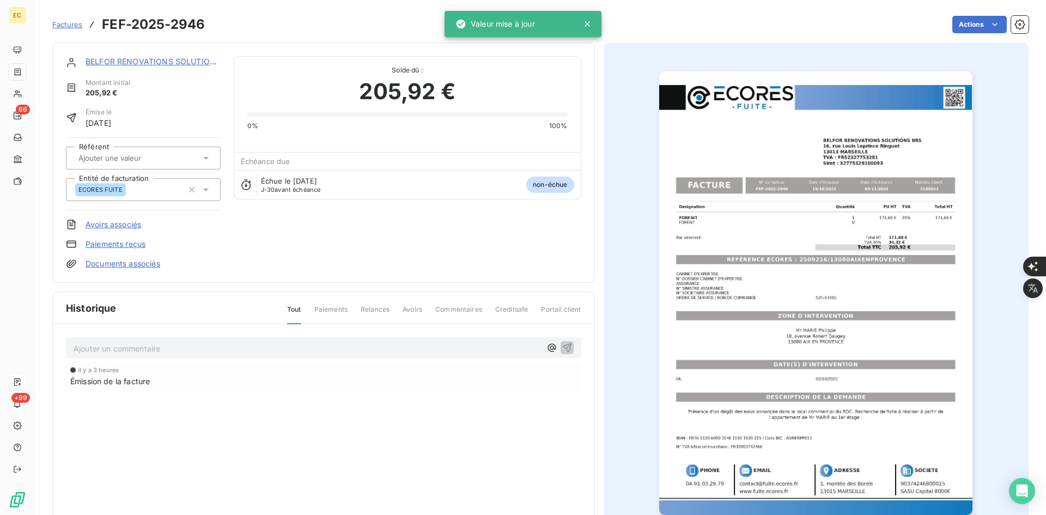
click at [160, 266] on link "Documents associés" at bounding box center [122, 263] width 75 height 11
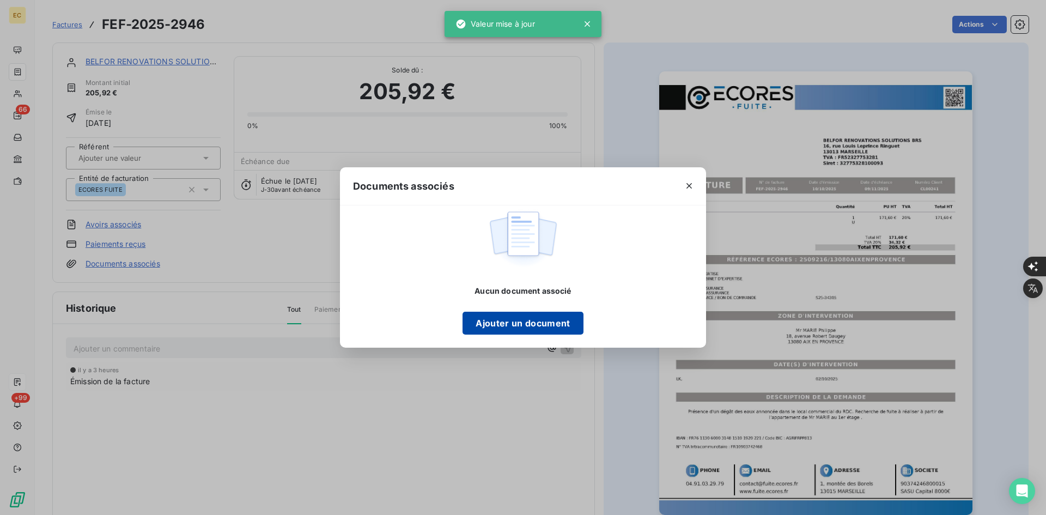
click at [500, 327] on button "Ajouter un document" at bounding box center [522, 322] width 120 height 23
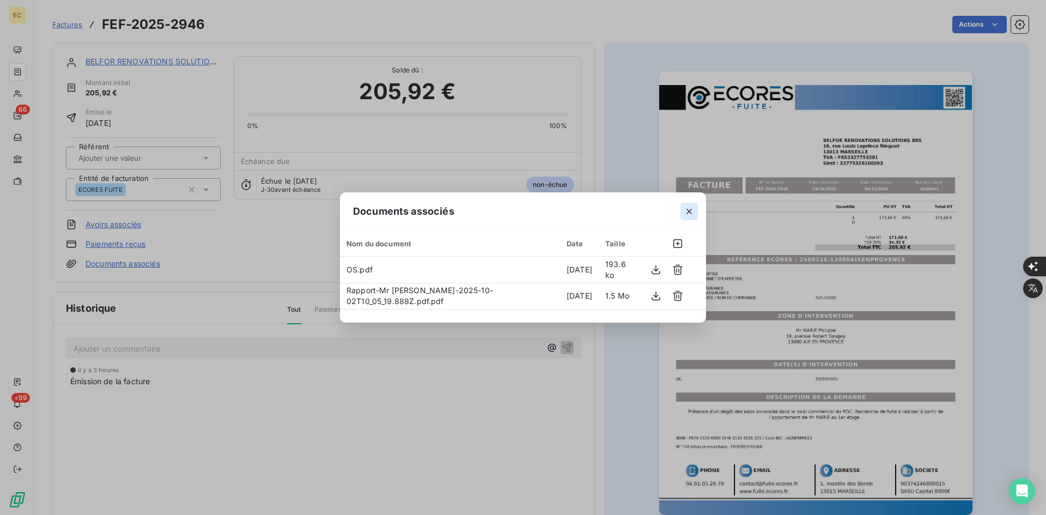
click at [691, 213] on icon "button" at bounding box center [688, 211] width 11 height 11
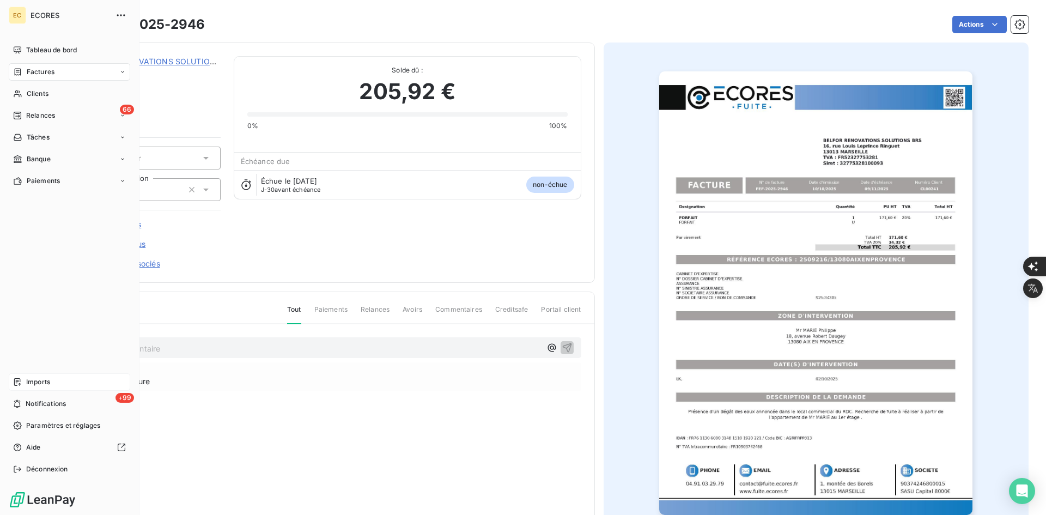
click at [29, 382] on span "Imports" at bounding box center [38, 382] width 24 height 10
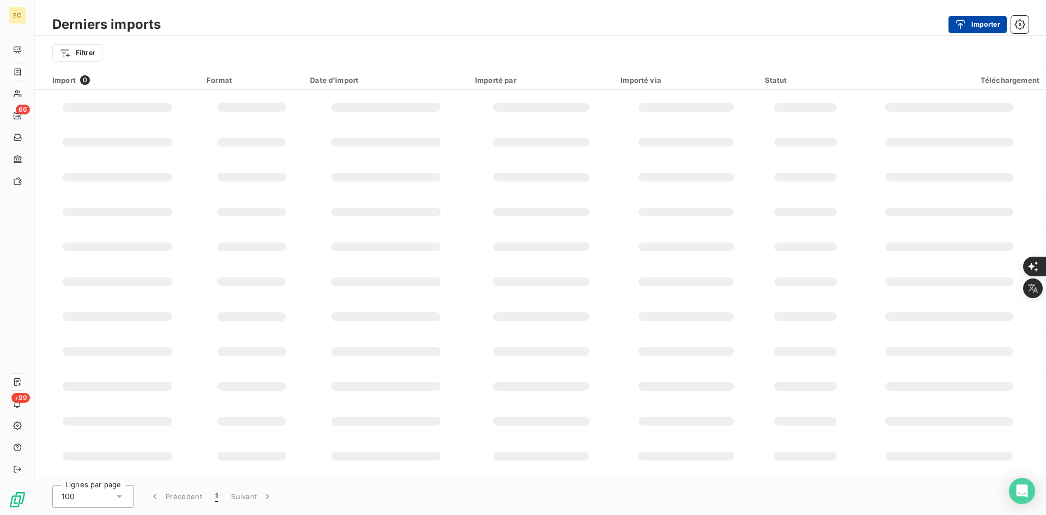
click at [989, 30] on button "Importer" at bounding box center [977, 24] width 58 height 17
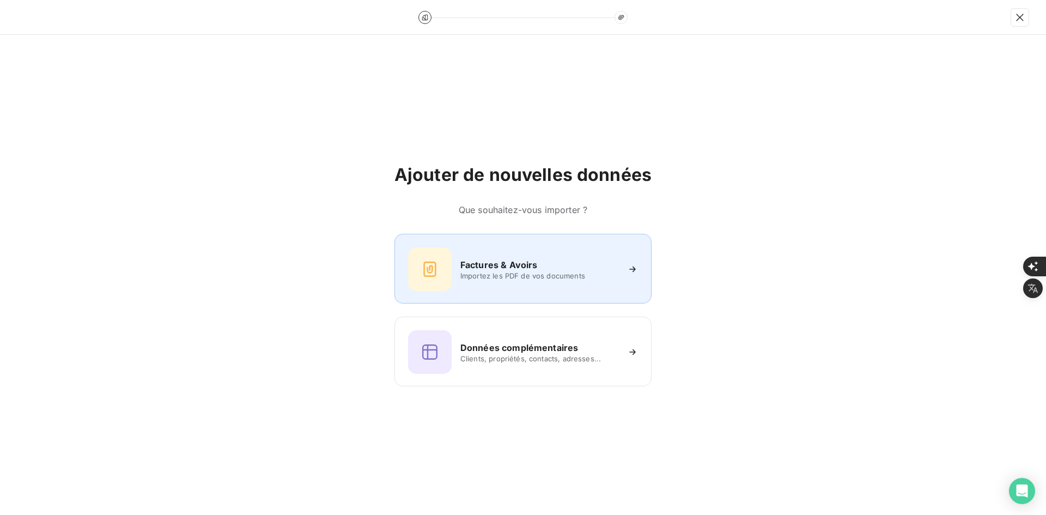
click at [453, 269] on div "Factures & Avoirs Importez les PDF de vos documents" at bounding box center [523, 269] width 230 height 44
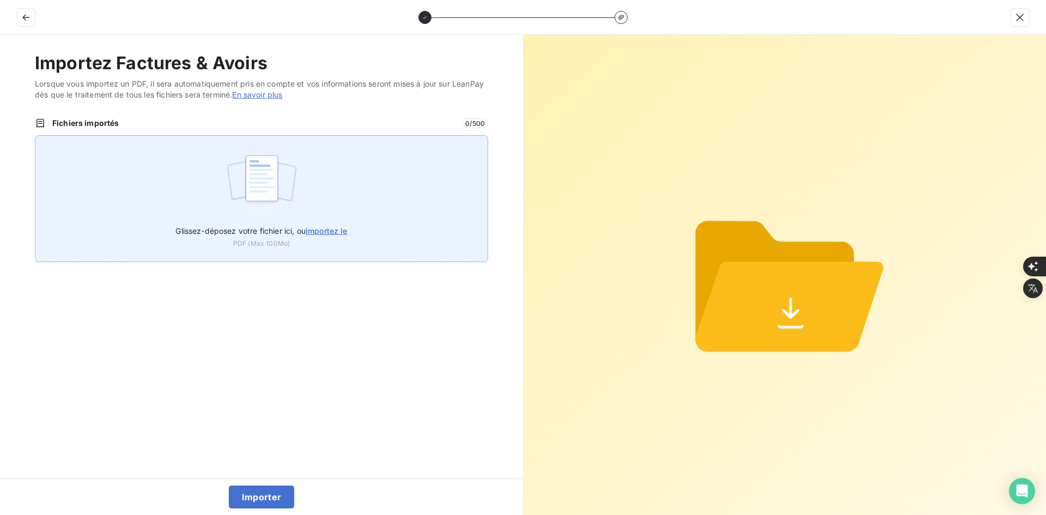
click at [367, 228] on div "Glissez-déposez votre fichier ici, ou importez le PDF (Max 100Mo)" at bounding box center [261, 198] width 453 height 127
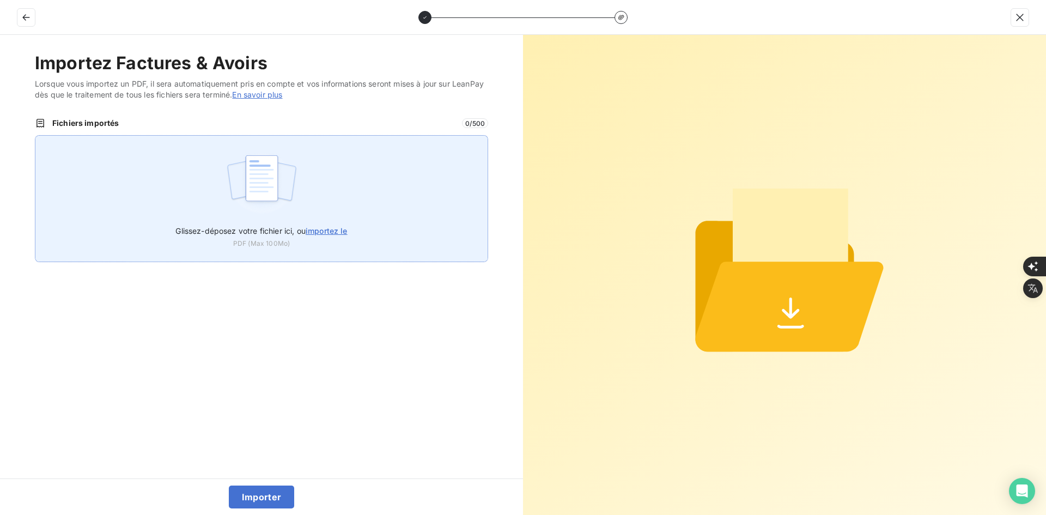
type input "C:\fakepath\FEF-2025-2947.pdf"
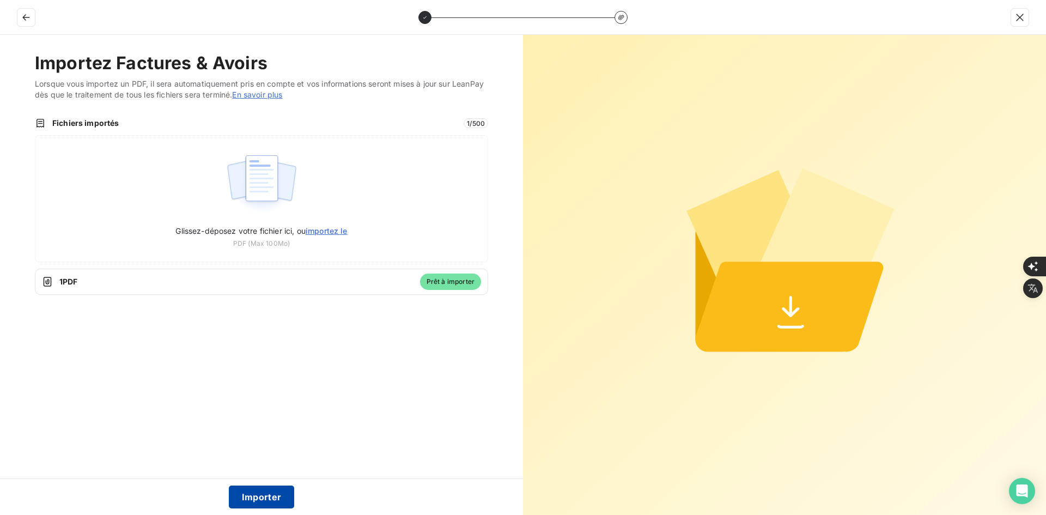
click at [277, 498] on button "Importer" at bounding box center [262, 496] width 66 height 23
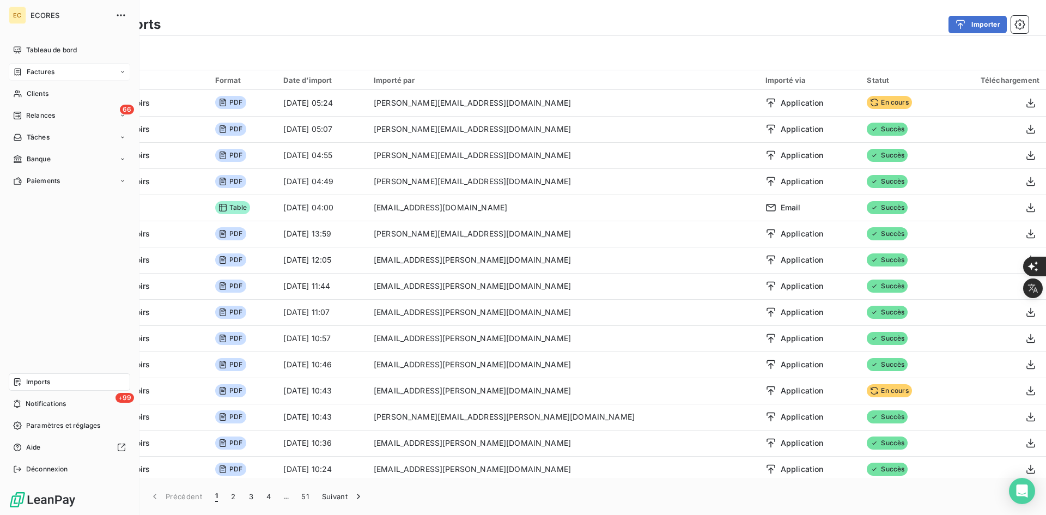
click at [23, 68] on div "Factures" at bounding box center [33, 72] width 41 height 10
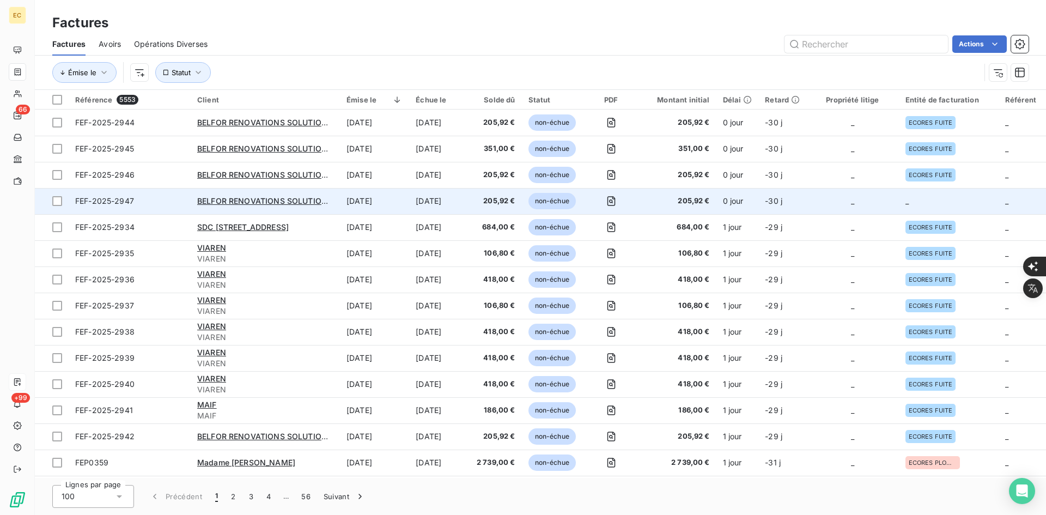
click at [859, 205] on td "_" at bounding box center [852, 201] width 92 height 26
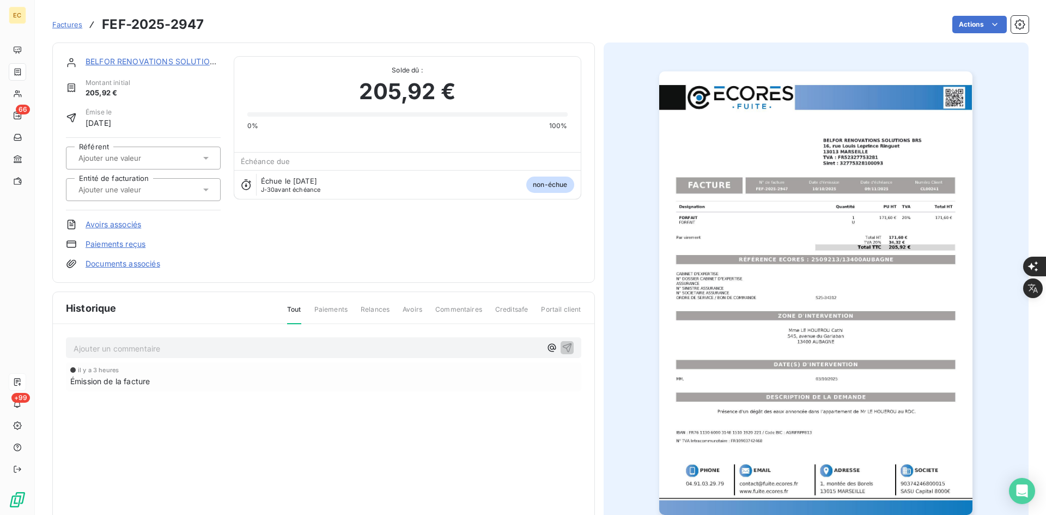
click at [174, 200] on div "Référent Entité de facturation" at bounding box center [143, 173] width 155 height 73
click at [170, 197] on div at bounding box center [143, 189] width 155 height 23
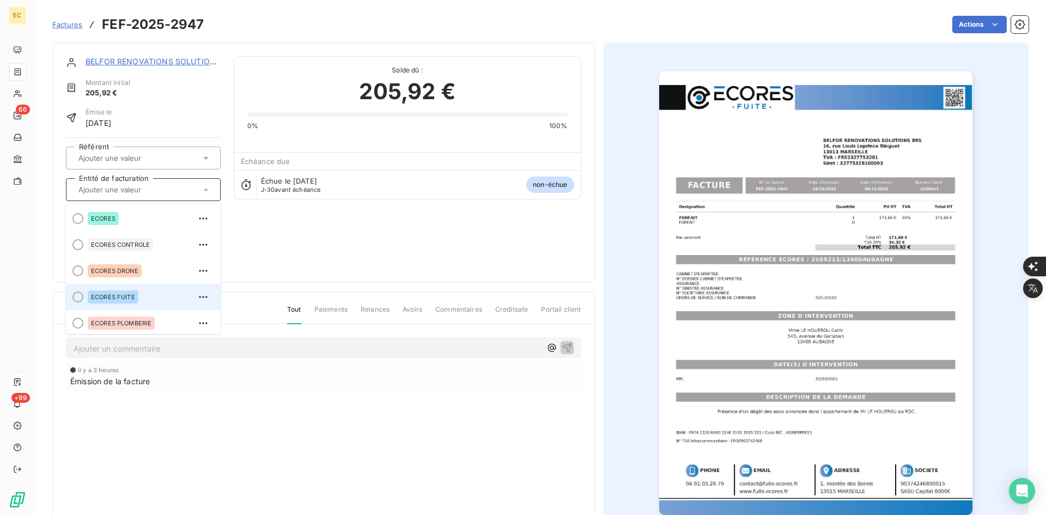
click at [138, 291] on div "ECORES FUITE" at bounding box center [150, 296] width 124 height 17
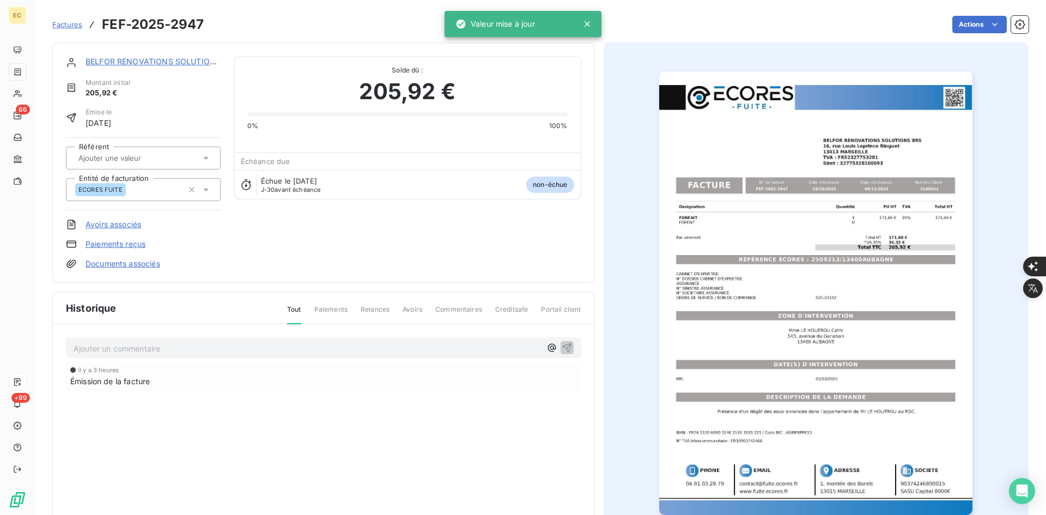
click at [143, 265] on link "Documents associés" at bounding box center [122, 263] width 75 height 11
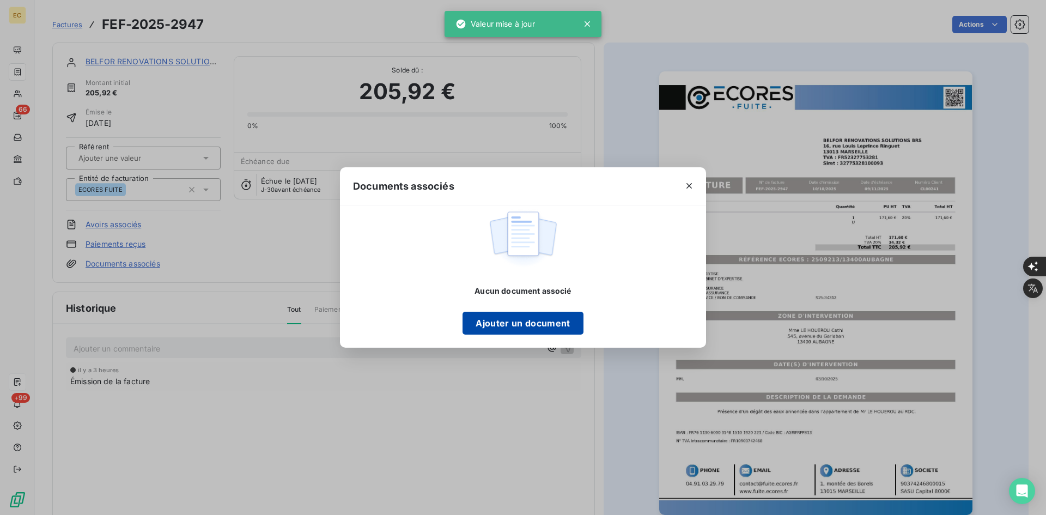
click at [471, 322] on button "Ajouter un document" at bounding box center [522, 322] width 120 height 23
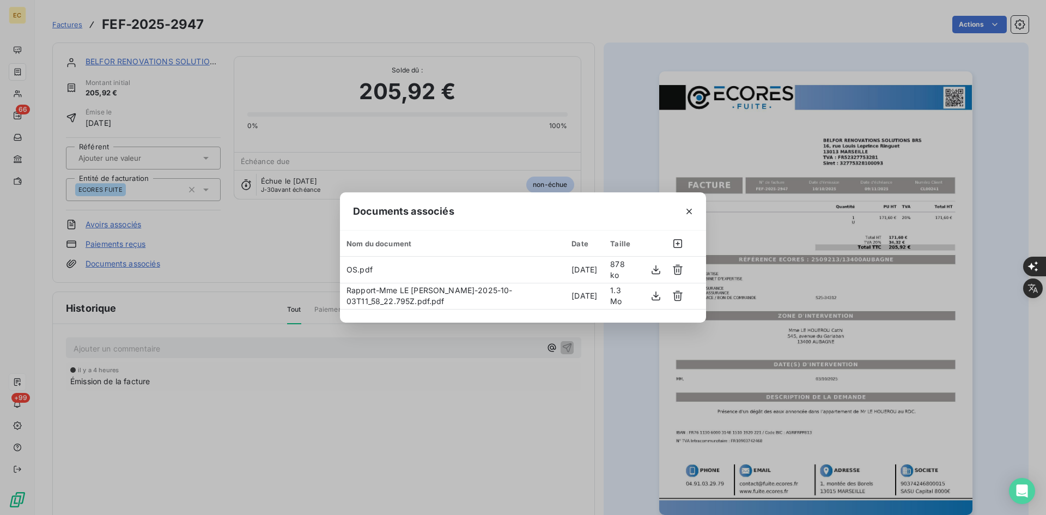
click at [362, 91] on div "Documents associés Nom du document Date Taille OS.pdf [DATE] 878 ko Rapport-Mme…" at bounding box center [523, 257] width 1046 height 515
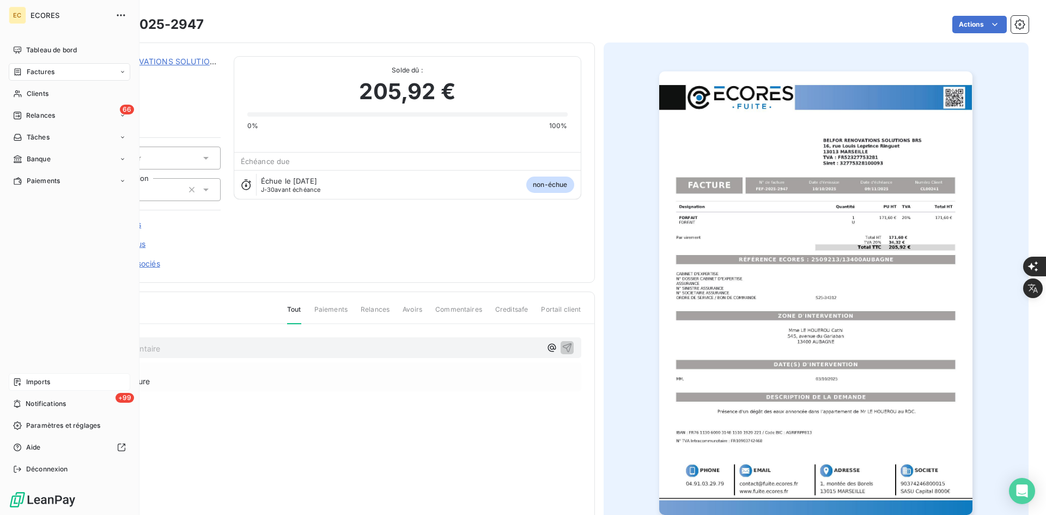
click at [47, 73] on span "Factures" at bounding box center [41, 72] width 28 height 10
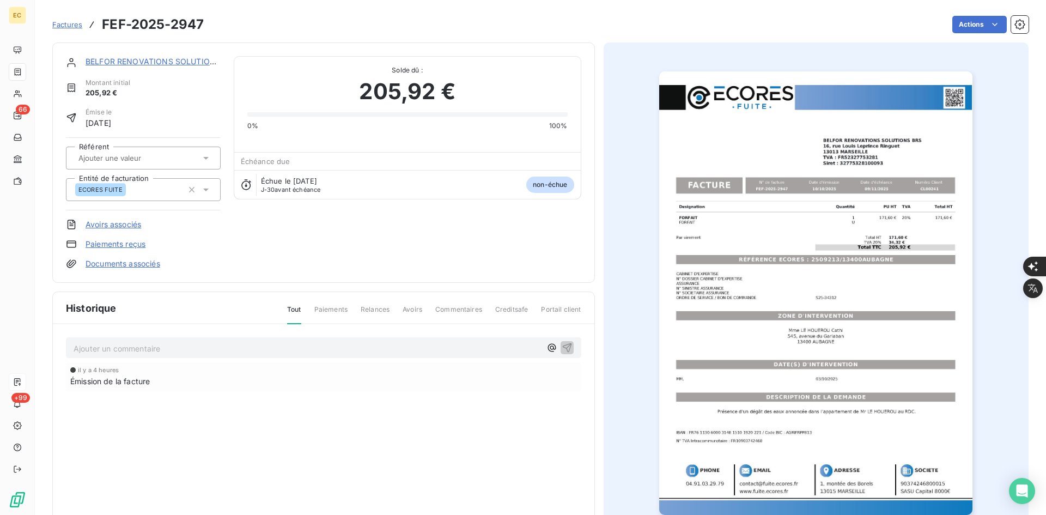
click at [63, 22] on span "Factures" at bounding box center [67, 24] width 30 height 9
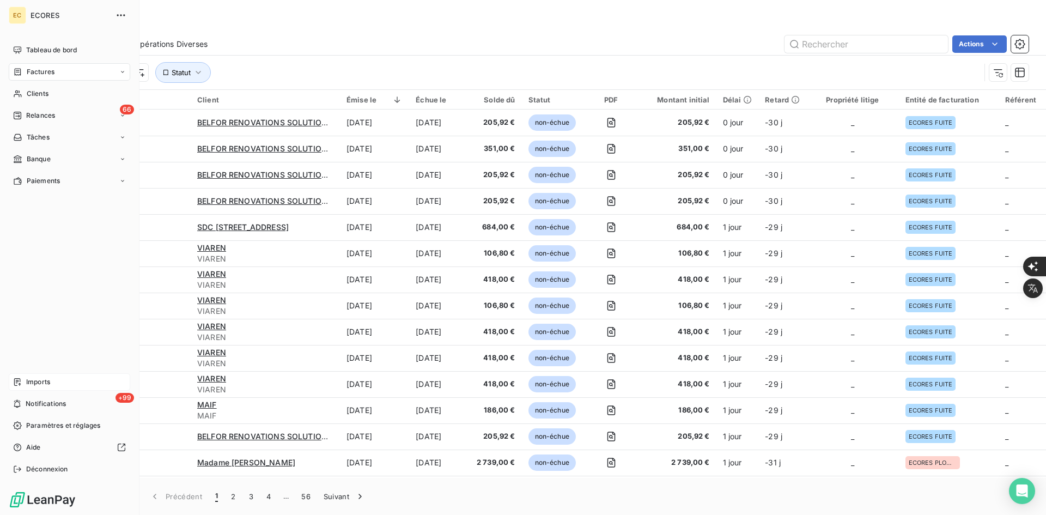
click at [35, 377] on span "Imports" at bounding box center [38, 382] width 24 height 10
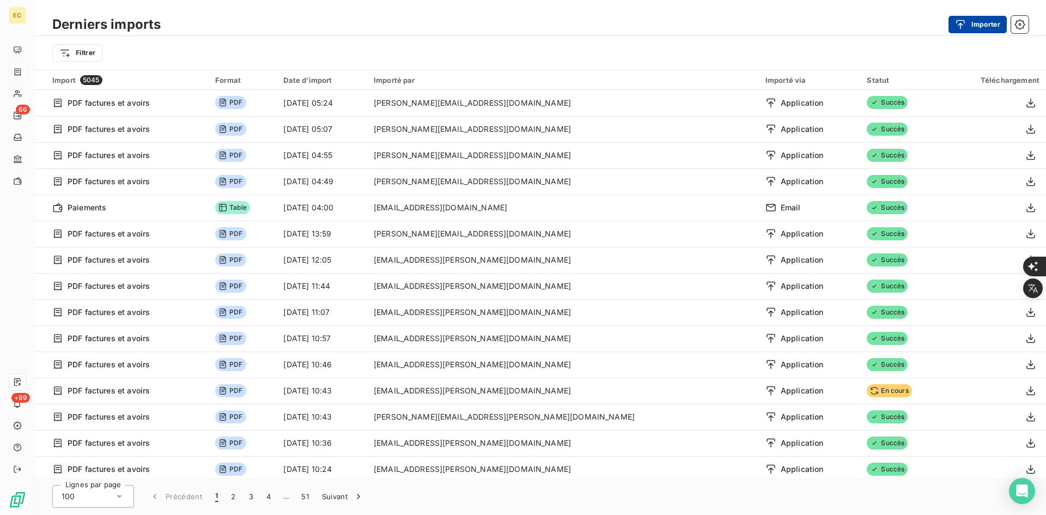
click at [981, 21] on button "Importer" at bounding box center [977, 24] width 58 height 17
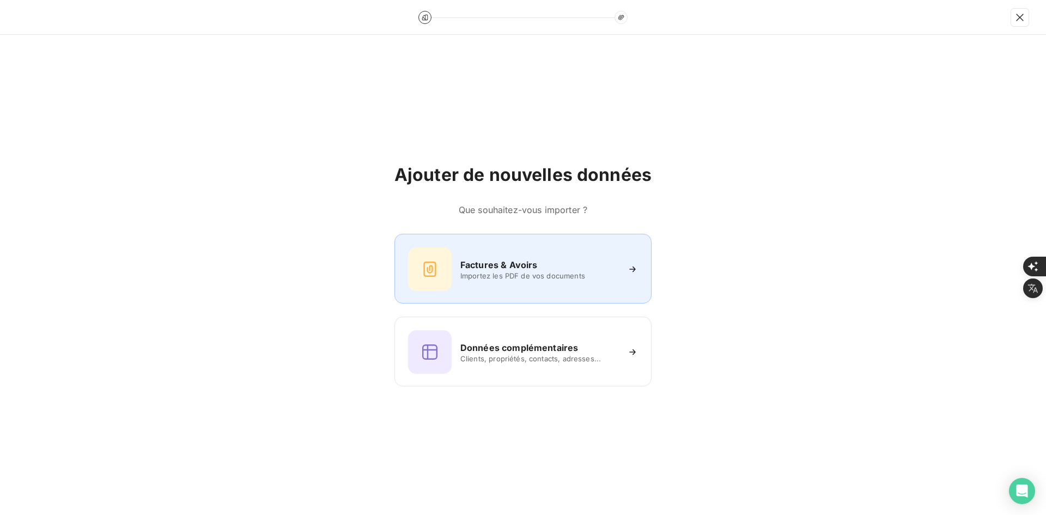
click at [431, 255] on div at bounding box center [430, 269] width 44 height 44
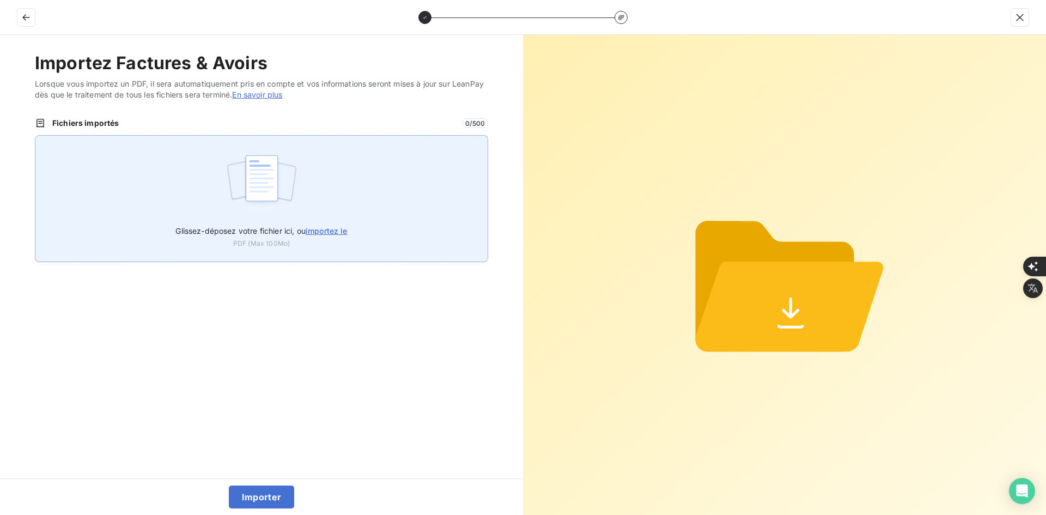
click at [356, 200] on div "Glissez-déposez votre fichier ici, ou importez le PDF (Max 100Mo)" at bounding box center [261, 198] width 453 height 127
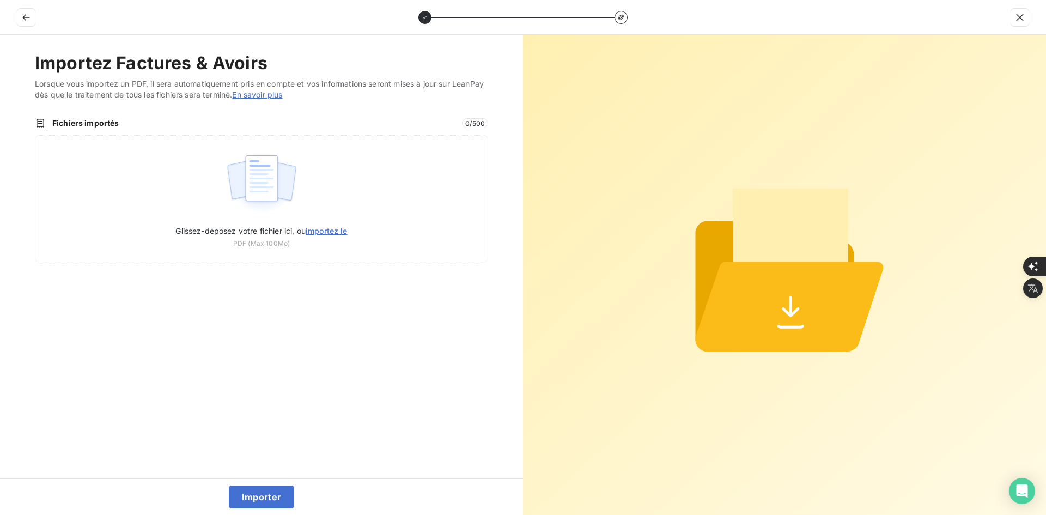
type input "C:\fakepath\FEF-2025-2943.pdf"
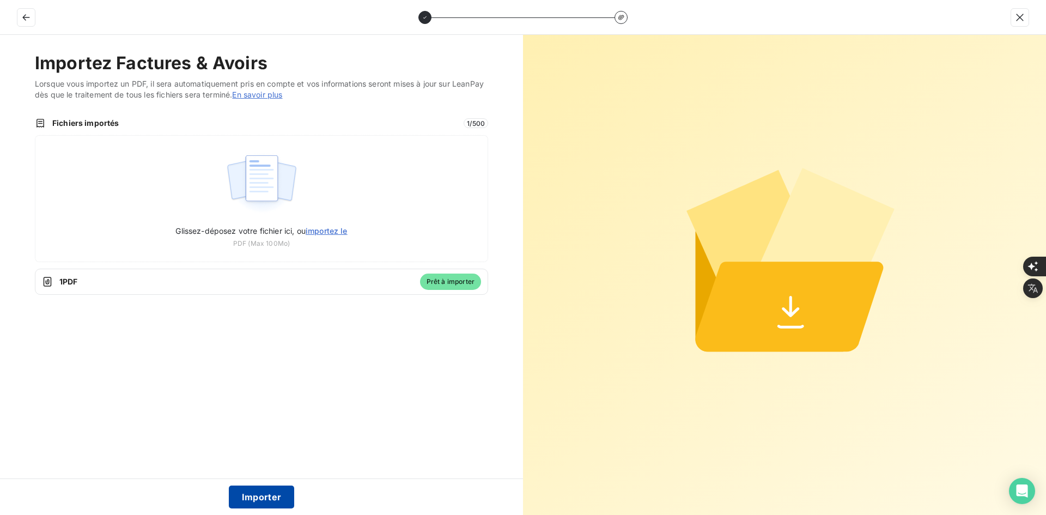
click at [273, 497] on button "Importer" at bounding box center [262, 496] width 66 height 23
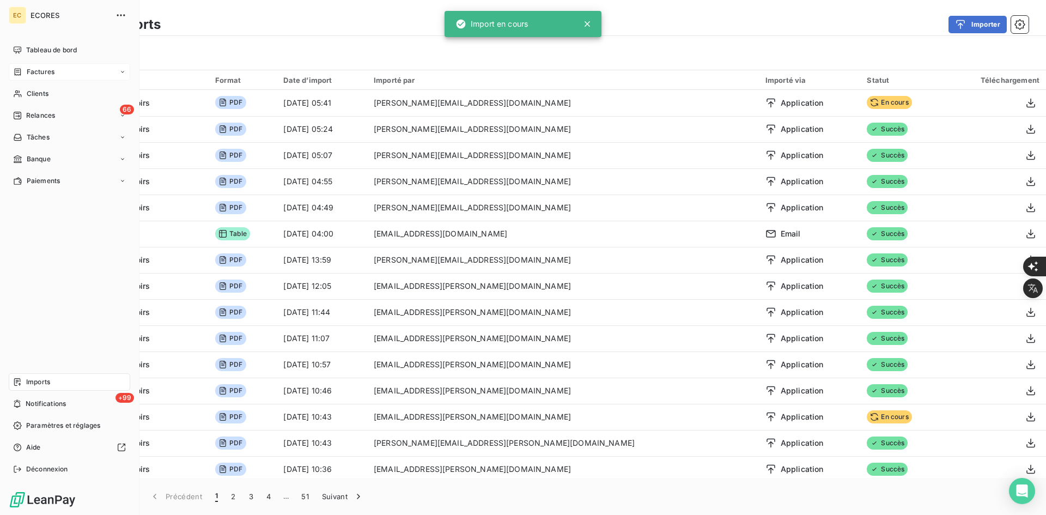
click at [29, 72] on span "Factures" at bounding box center [41, 72] width 28 height 10
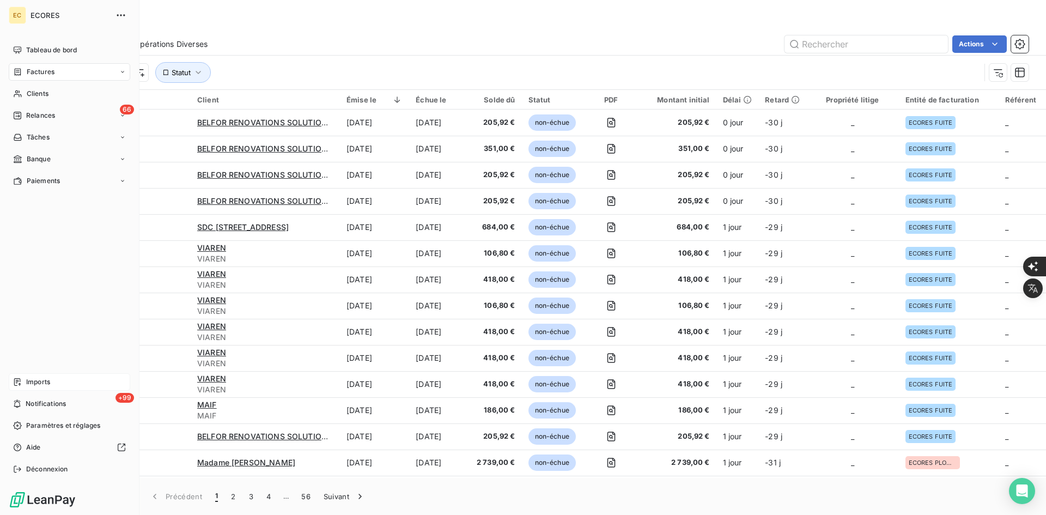
drag, startPoint x: 40, startPoint y: 369, endPoint x: 40, endPoint y: 375, distance: 5.5
click at [40, 371] on div "Tableau de bord Factures Clients 66 Relances Tâches Banque Paiements Imports +9…" at bounding box center [69, 259] width 121 height 436
click at [41, 378] on span "Imports" at bounding box center [38, 382] width 24 height 10
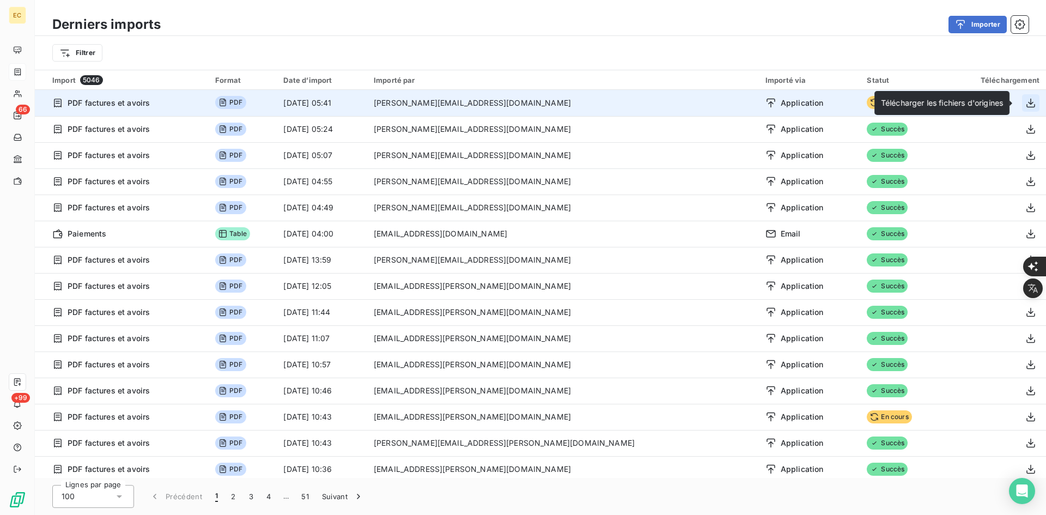
click at [1023, 108] on button "button" at bounding box center [1030, 102] width 17 height 17
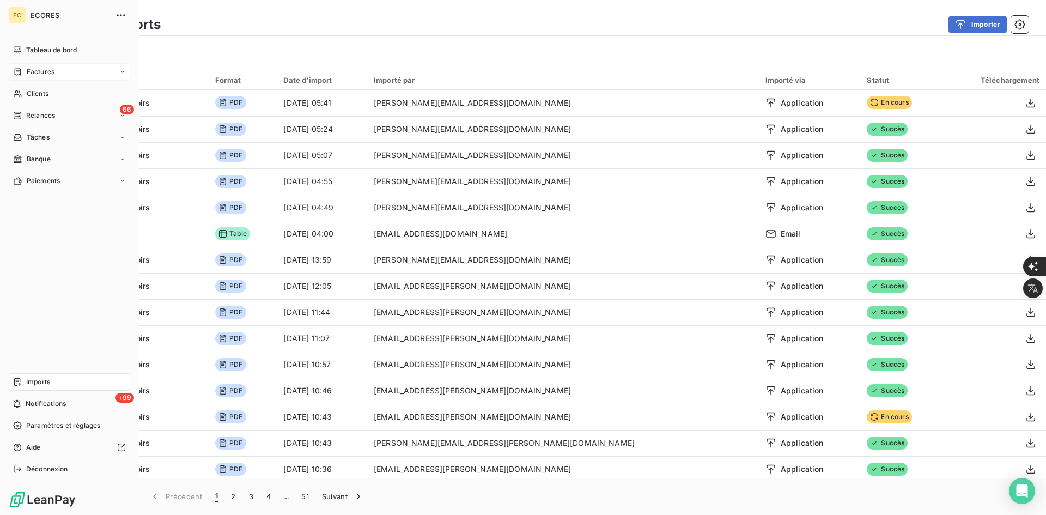
click at [24, 76] on div "Factures" at bounding box center [33, 72] width 41 height 10
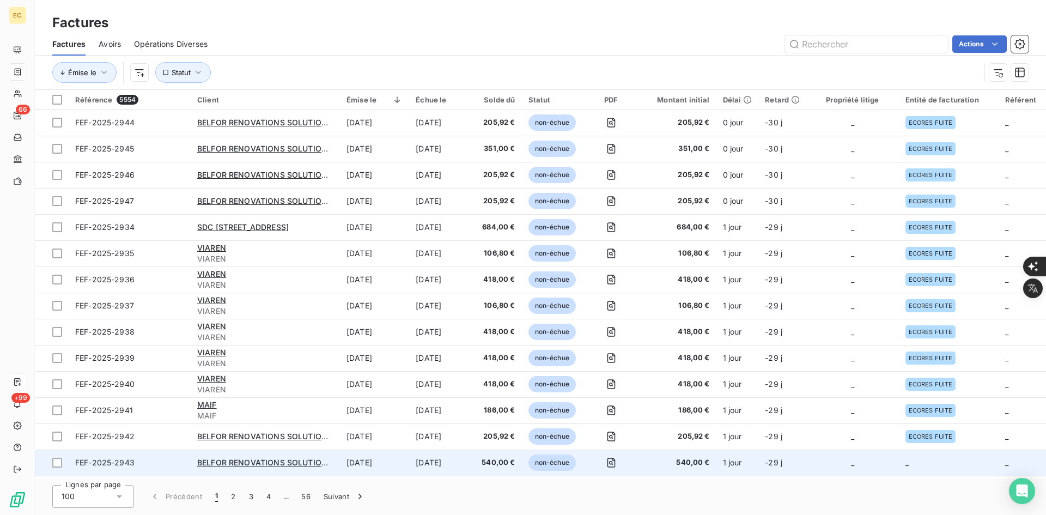
click at [365, 463] on td "[DATE]" at bounding box center [374, 462] width 69 height 26
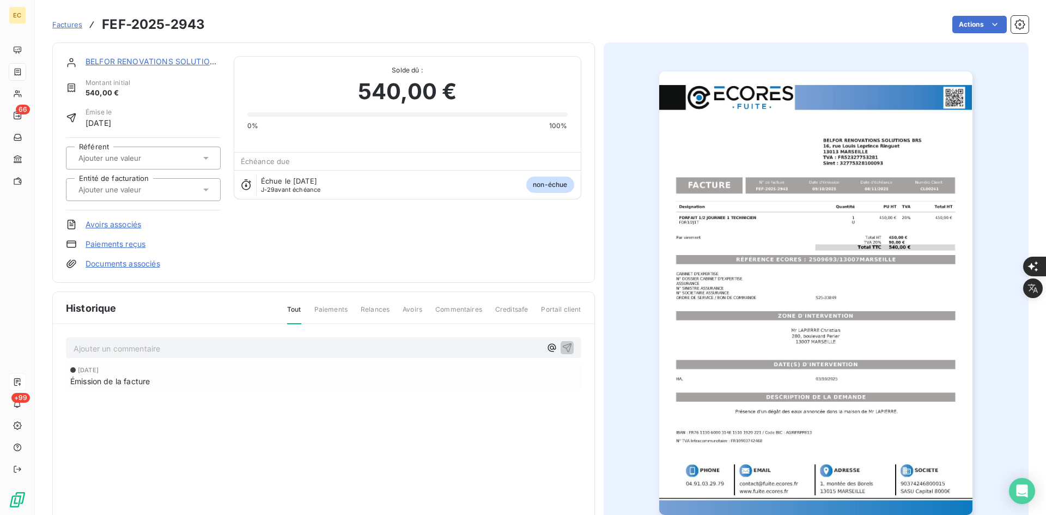
click at [106, 186] on input "text" at bounding box center [131, 190] width 109 height 10
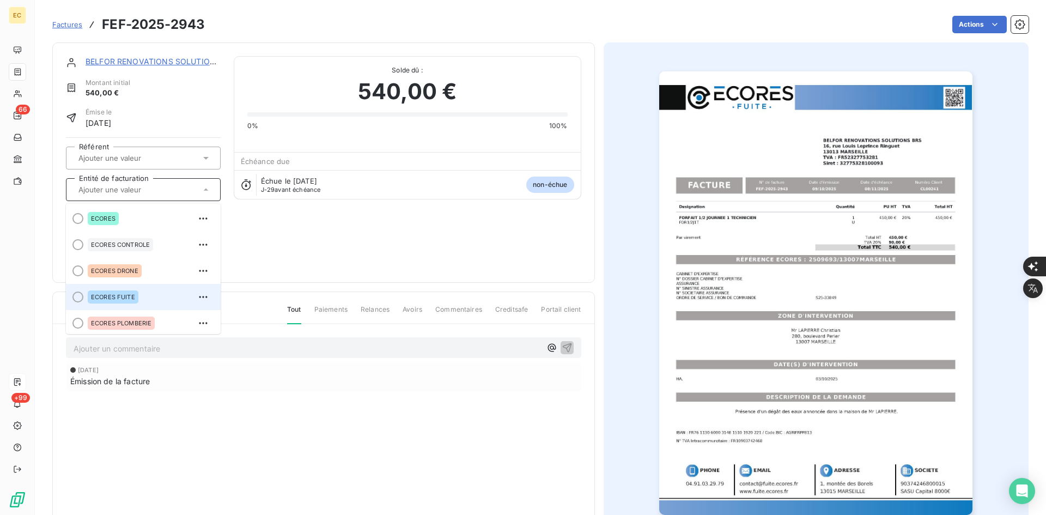
click at [135, 293] on div "ECORES FUITE" at bounding box center [113, 296] width 51 height 13
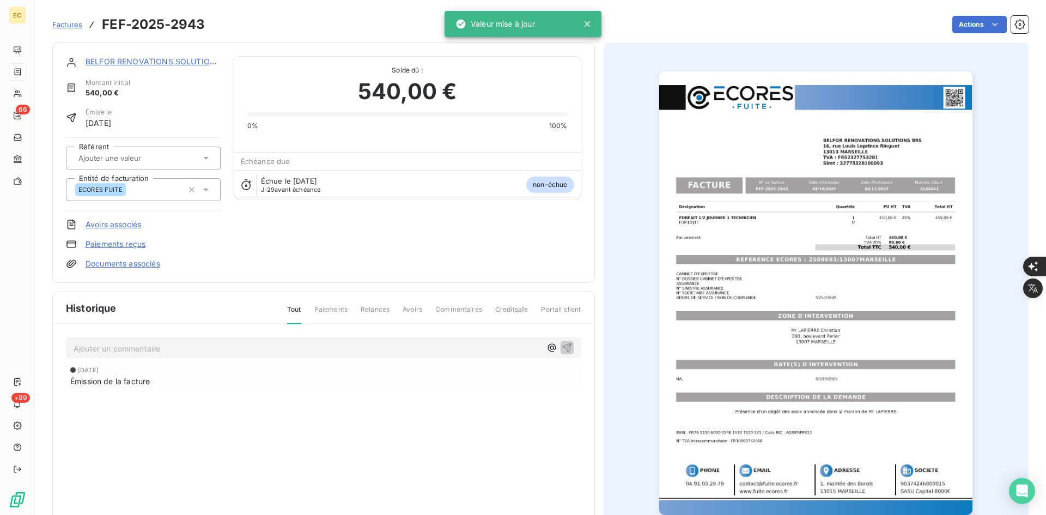
click at [145, 266] on link "Documents associés" at bounding box center [122, 263] width 75 height 11
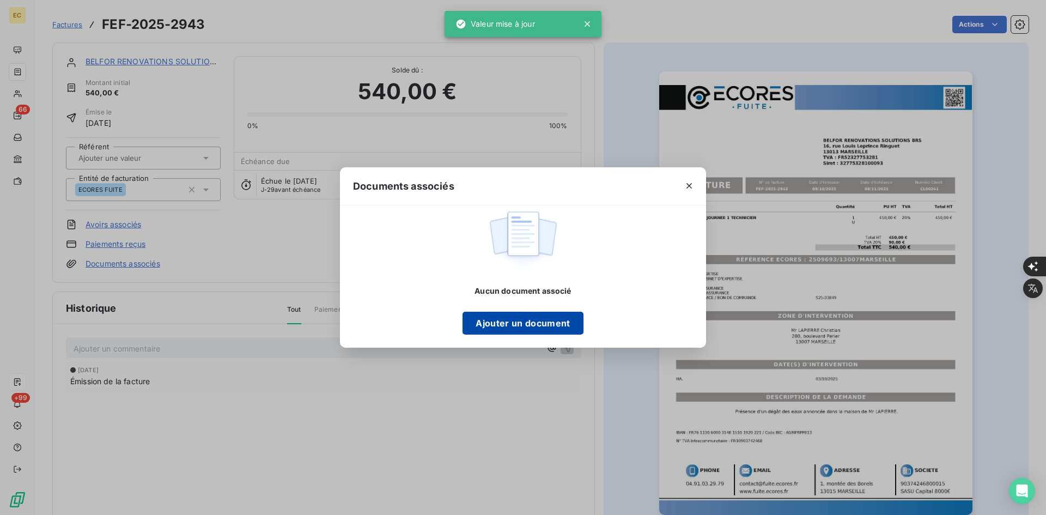
click at [551, 324] on button "Ajouter un document" at bounding box center [522, 322] width 120 height 23
click at [534, 327] on button "Ajouter un document" at bounding box center [522, 322] width 120 height 23
